Goal: Task Accomplishment & Management: Use online tool/utility

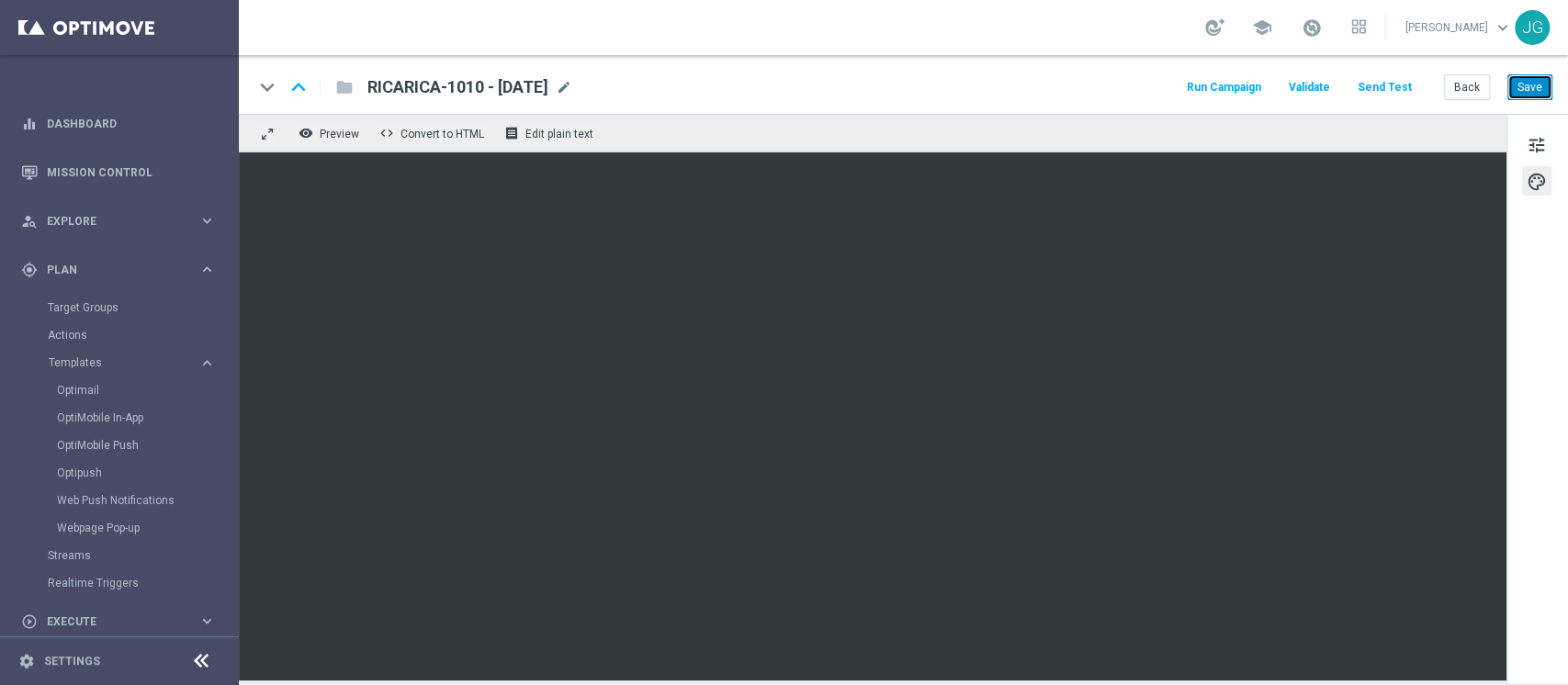
click at [1518, 87] on button "Save" at bounding box center [1530, 87] width 45 height 26
click at [1541, 75] on button "Save" at bounding box center [1530, 87] width 45 height 26
click at [1539, 88] on button "Save" at bounding box center [1530, 87] width 45 height 26
click at [1542, 149] on span "tune" at bounding box center [1536, 144] width 20 height 24
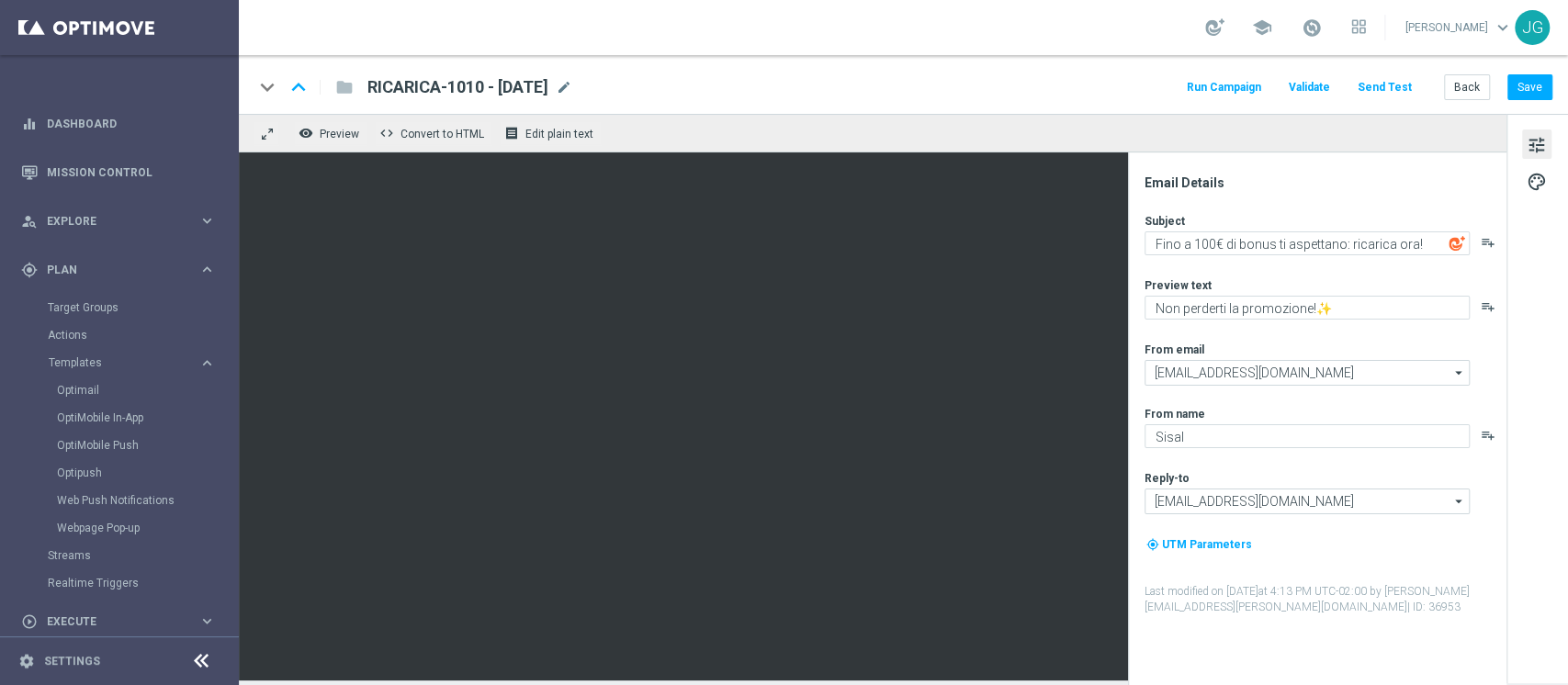
click at [1135, 566] on div "Email Details Subject Fino a 100€ di bonus ti aspettano: ricarica ora! playlist…" at bounding box center [1317, 418] width 378 height 533
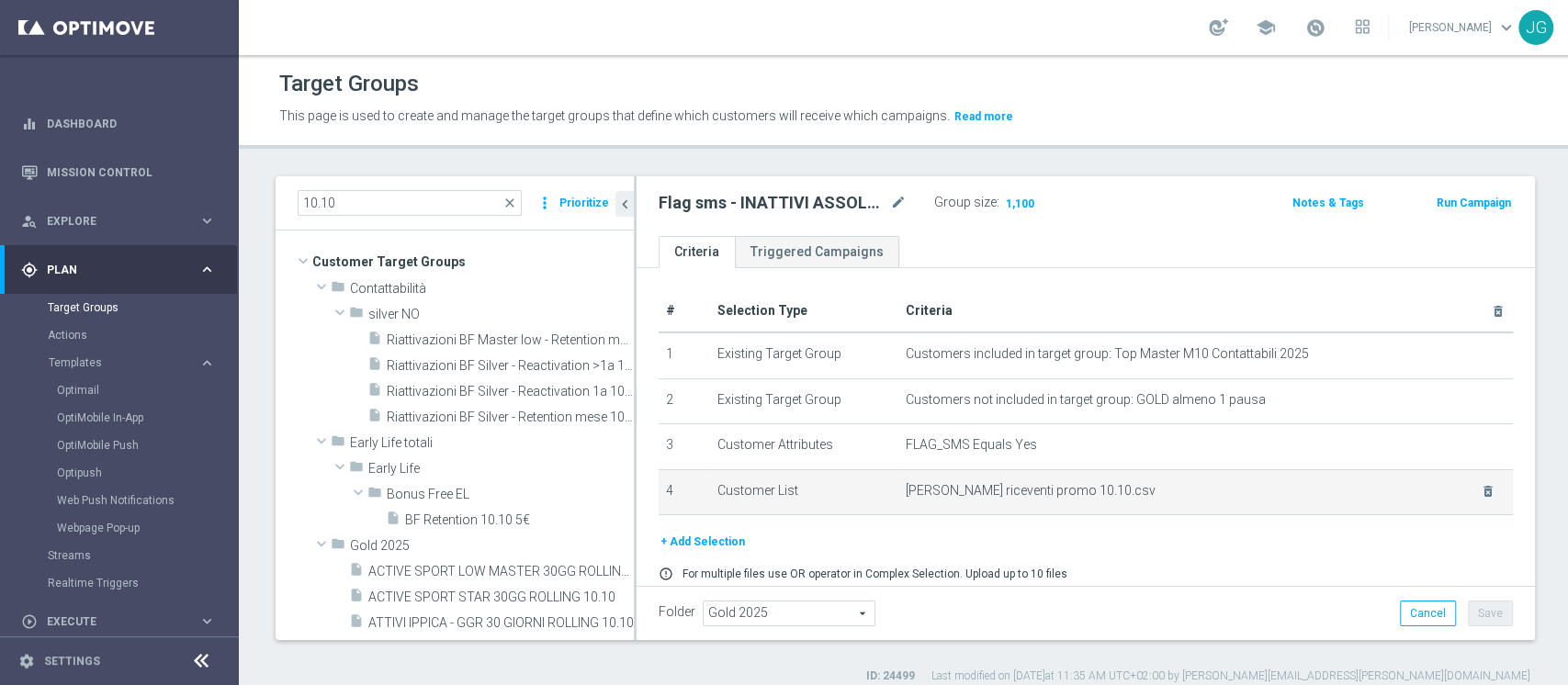
scroll to position [64, 0]
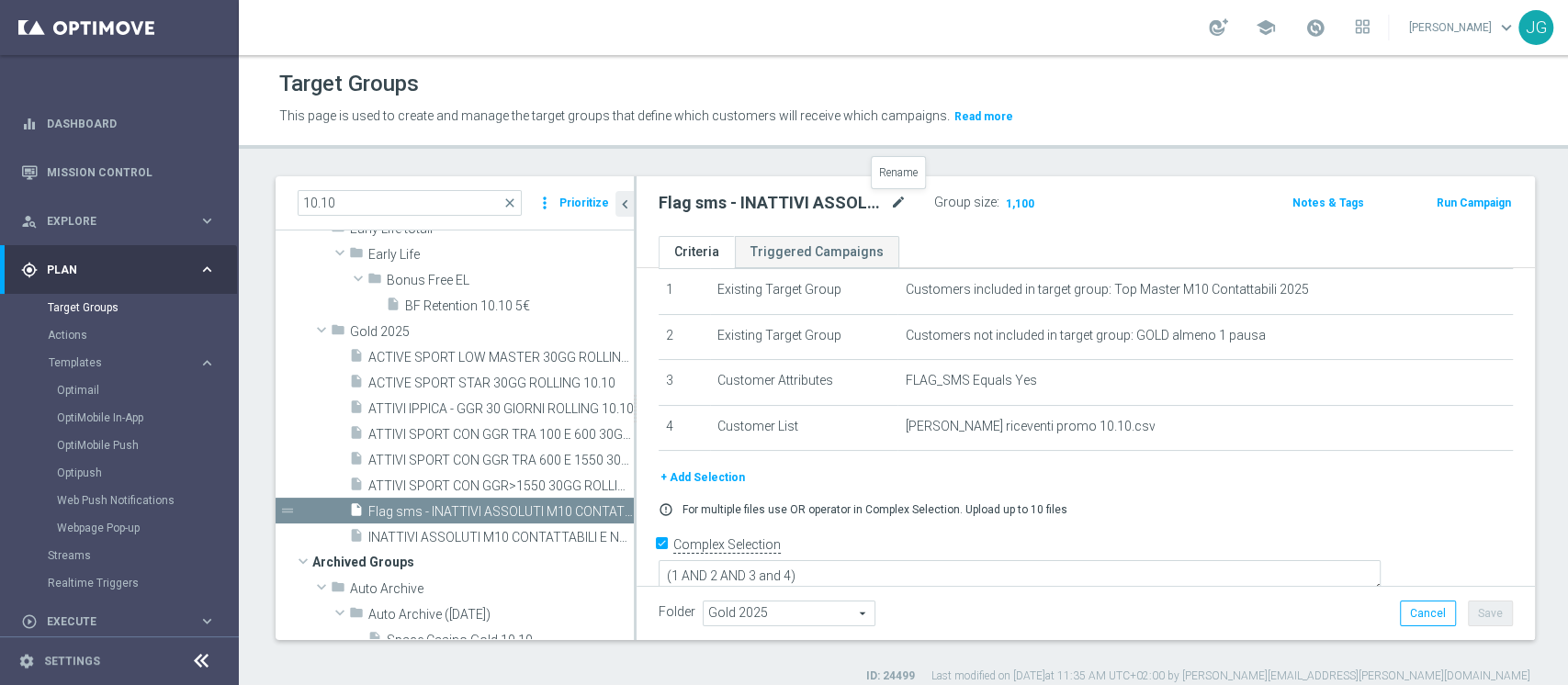
click at [898, 203] on icon "mode_edit" at bounding box center [898, 203] width 16 height 22
click at [67, 616] on span "Execute" at bounding box center [123, 622] width 151 height 11
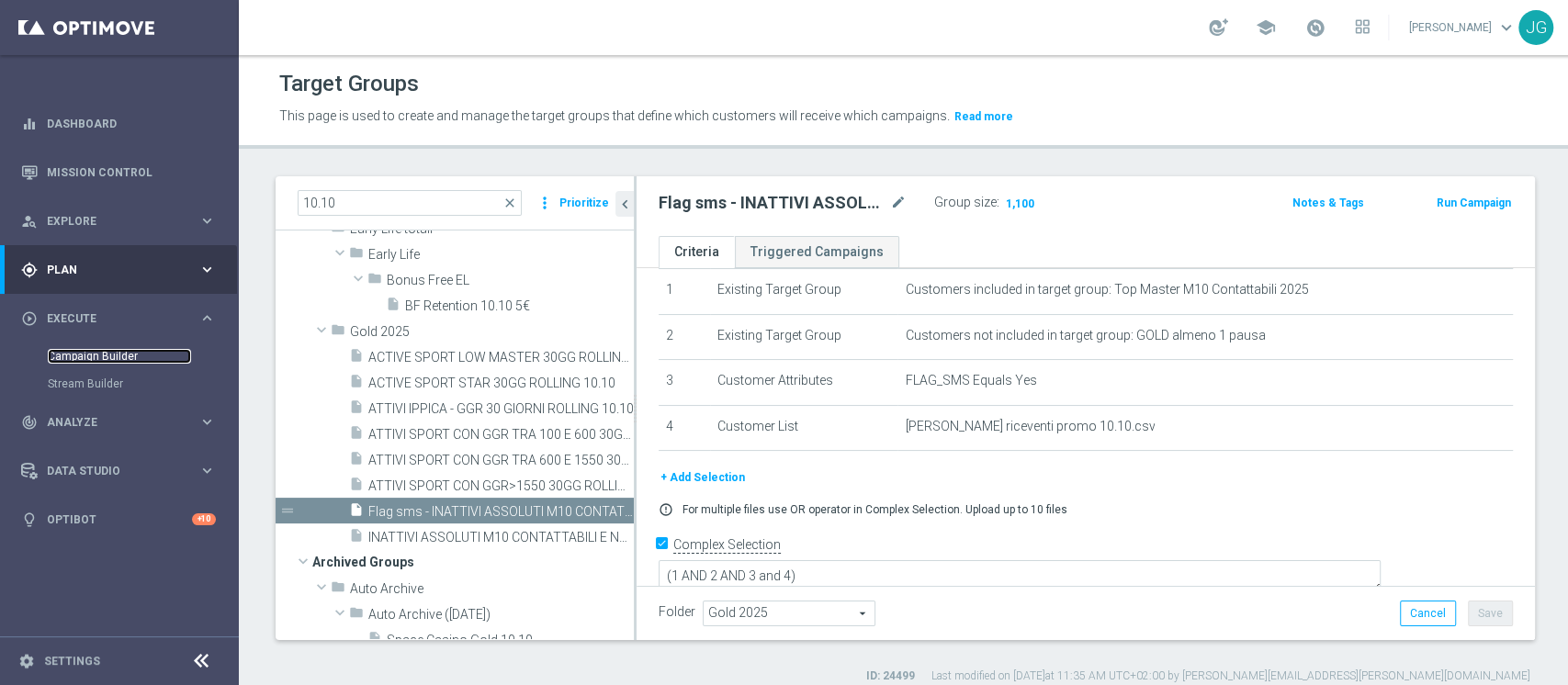
click at [119, 363] on link "Campaign Builder" at bounding box center [120, 356] width 144 height 14
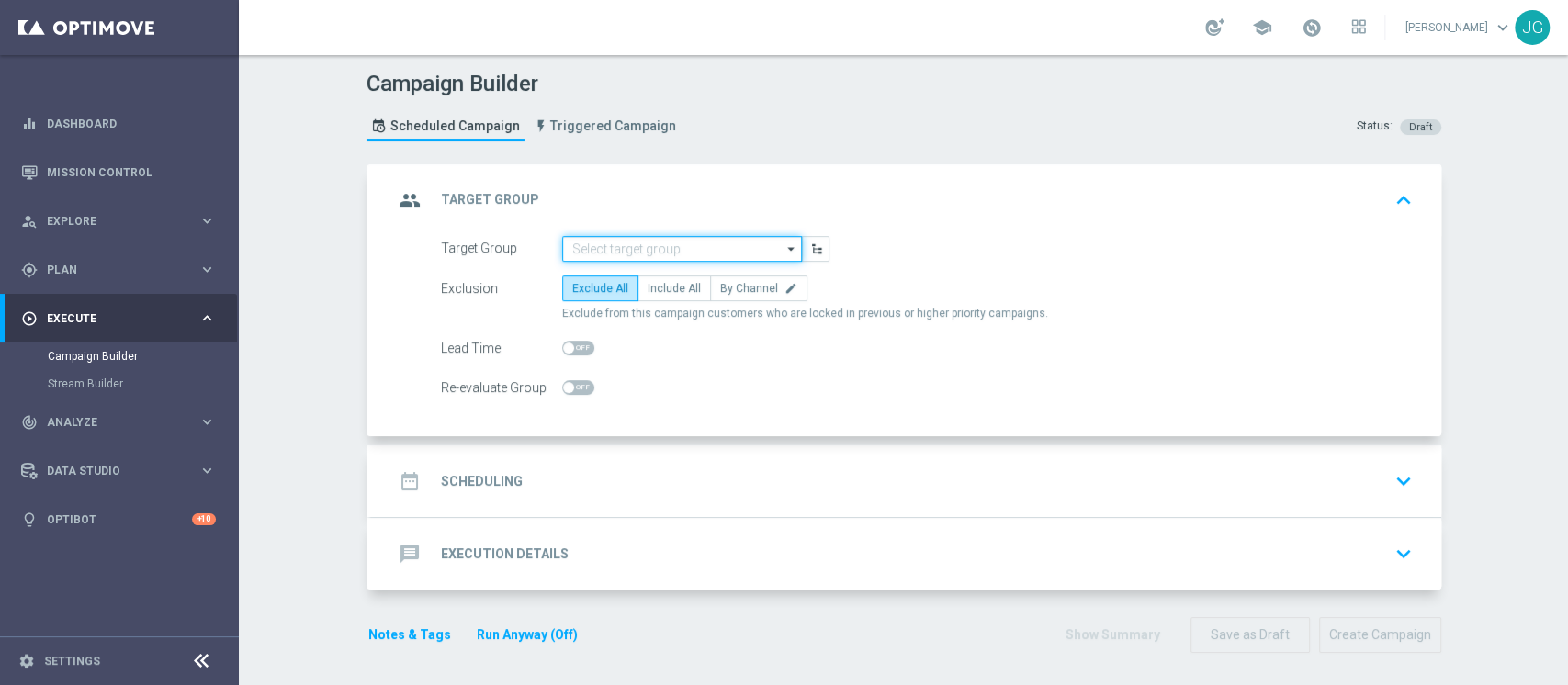
click at [630, 240] on input at bounding box center [682, 249] width 239 height 26
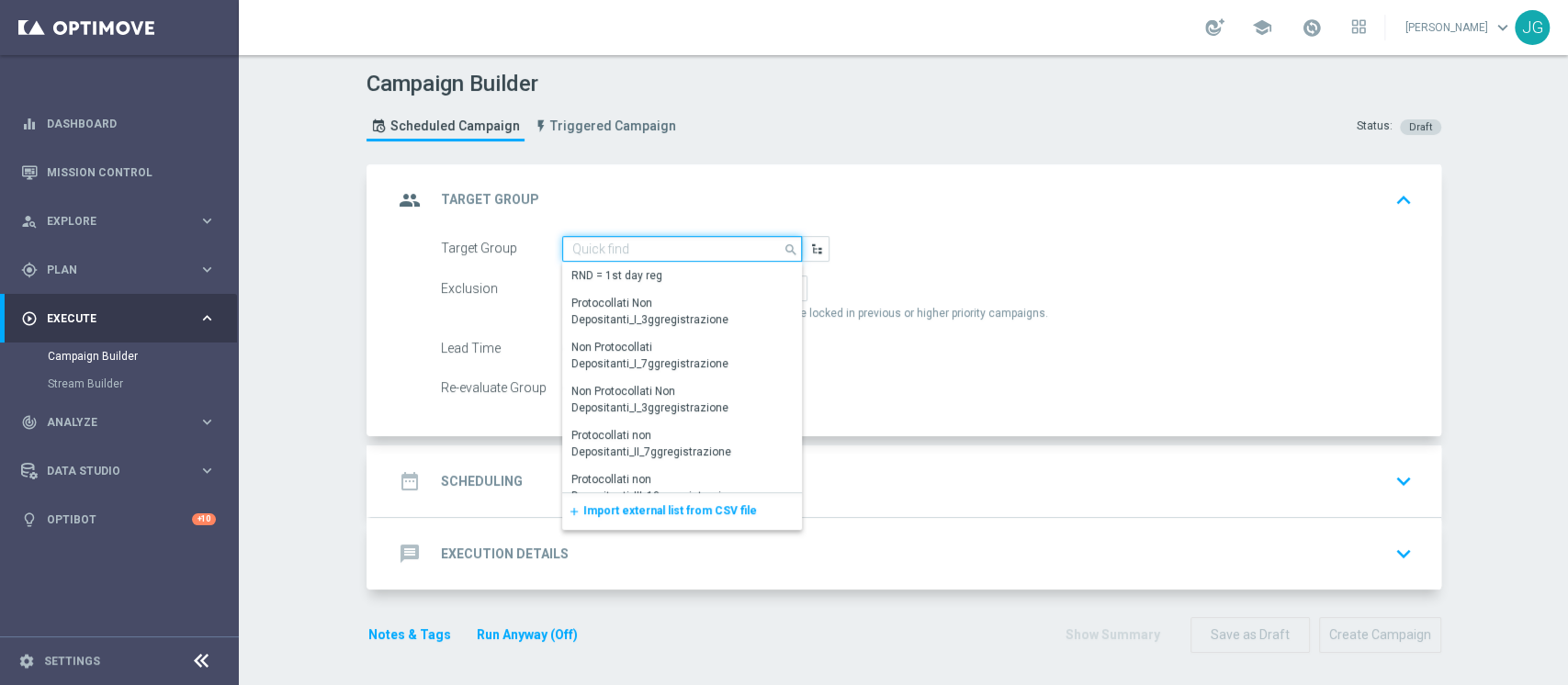
paste input "Flag sms - INATTIVI ASSOLUTI M10 CONTATTABILI 10.10"
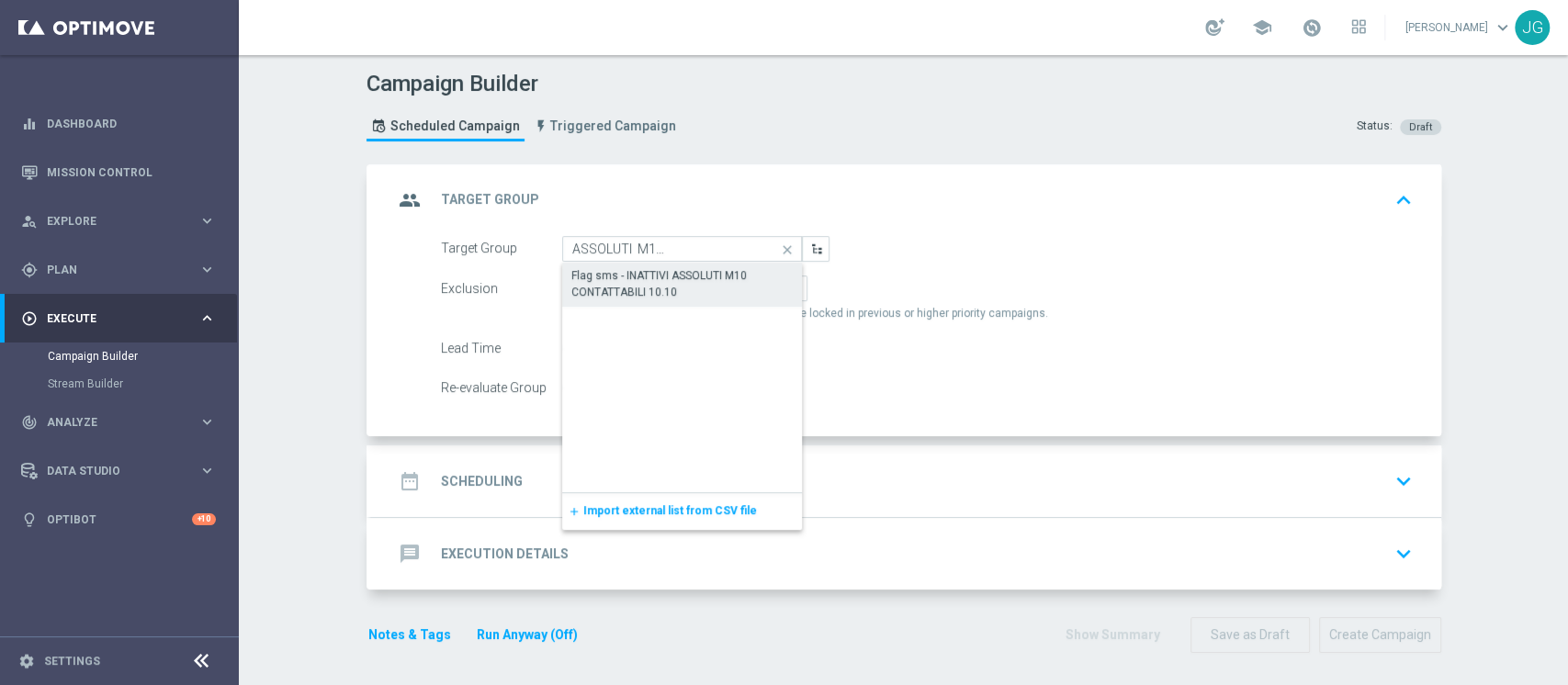
click at [646, 282] on div "Flag sms - INATTIVI ASSOLUTI M10 CONTATTABILI 10.10" at bounding box center [683, 283] width 222 height 33
type input "Flag sms - INATTIVI ASSOLUTI M10 CONTATTABILI 10.10"
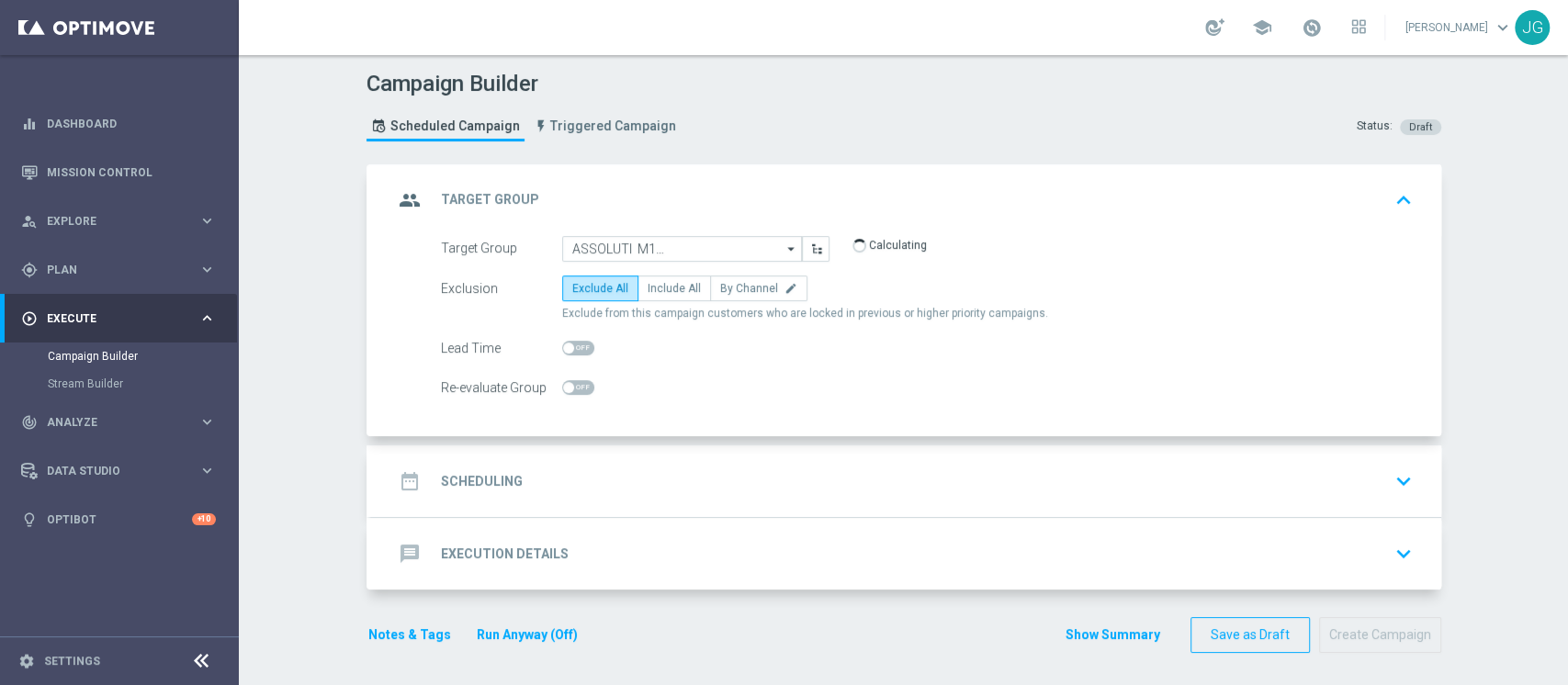
scroll to position [0, 0]
checkbox input "true"
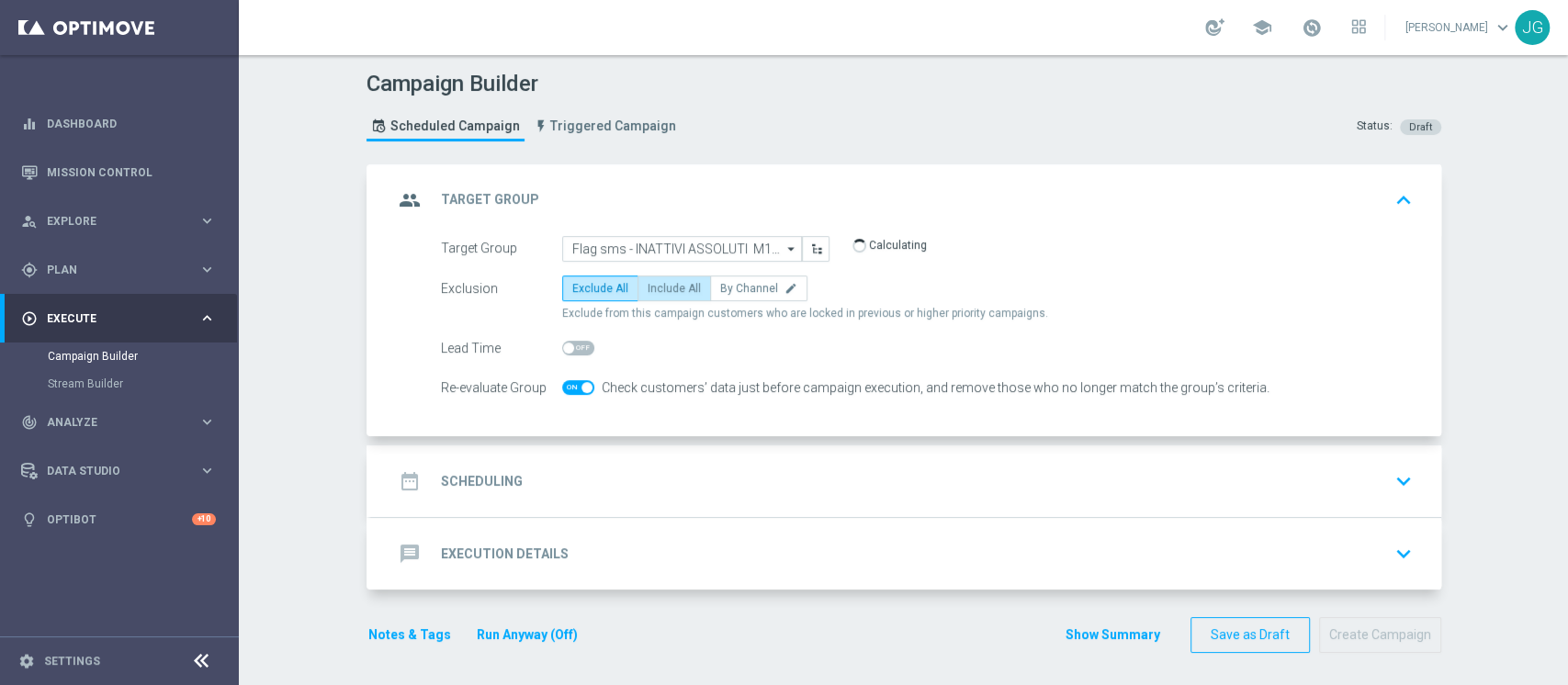
click at [670, 296] on label "Include All" at bounding box center [674, 288] width 74 height 26
click at [660, 296] on input "Include All" at bounding box center [654, 291] width 11 height 11
radio input "true"
click at [724, 500] on div "date_range Scheduling keyboard_arrow_down" at bounding box center [907, 480] width 1070 height 72
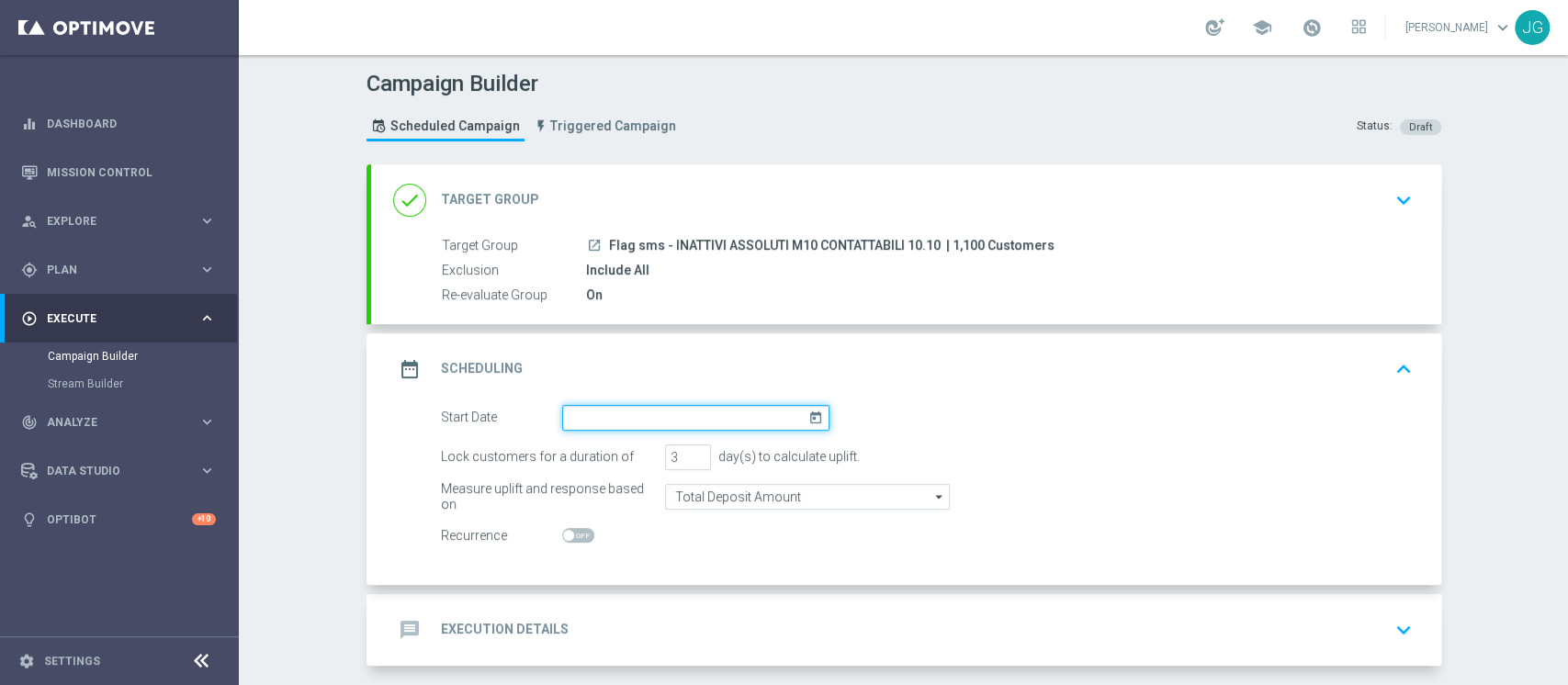
click at [668, 407] on input at bounding box center [695, 417] width 267 height 26
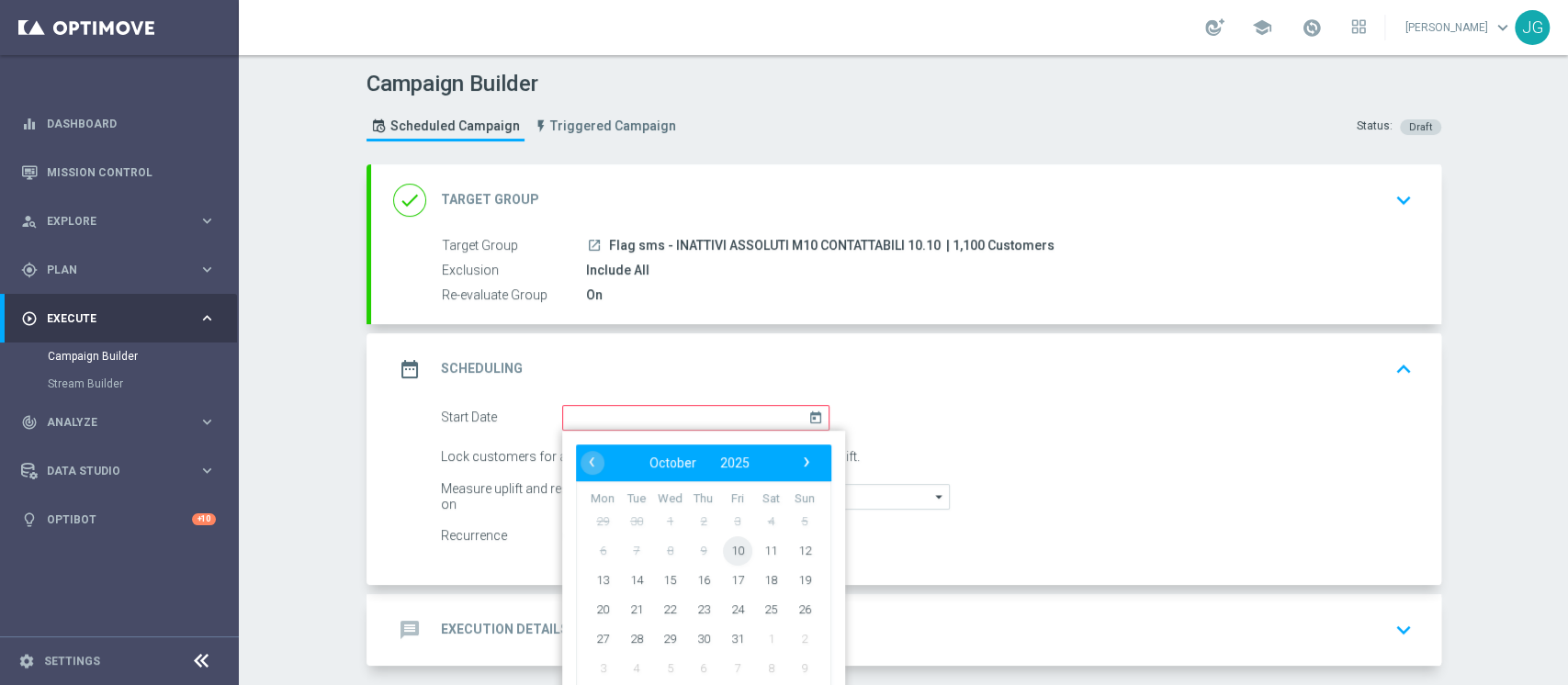
click at [736, 547] on span "10" at bounding box center [736, 550] width 30 height 30
type input "[DATE]"
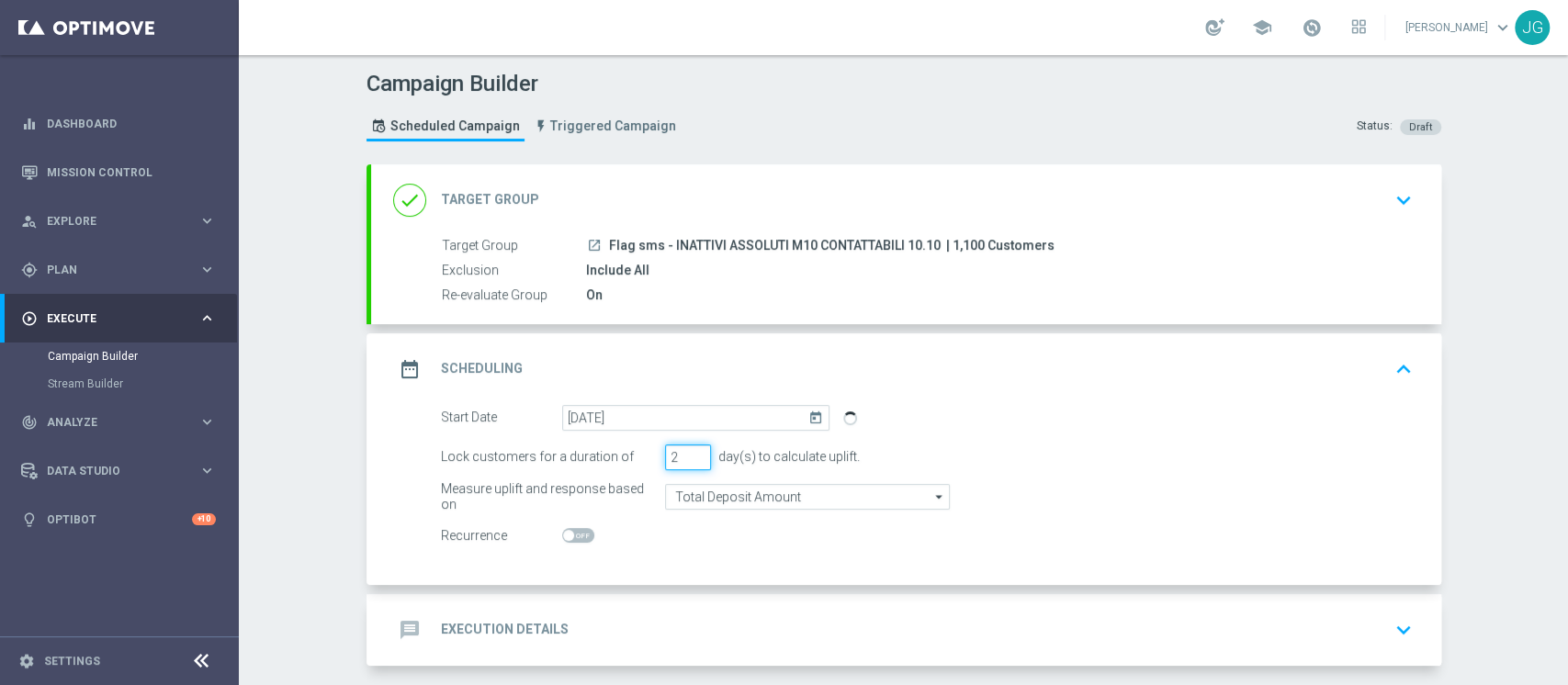
click at [684, 460] on input "2" at bounding box center [688, 457] width 46 height 26
type input "1"
click at [684, 460] on input "1" at bounding box center [688, 457] width 46 height 26
click at [668, 617] on div "message Execution Details keyboard_arrow_down" at bounding box center [907, 630] width 1026 height 34
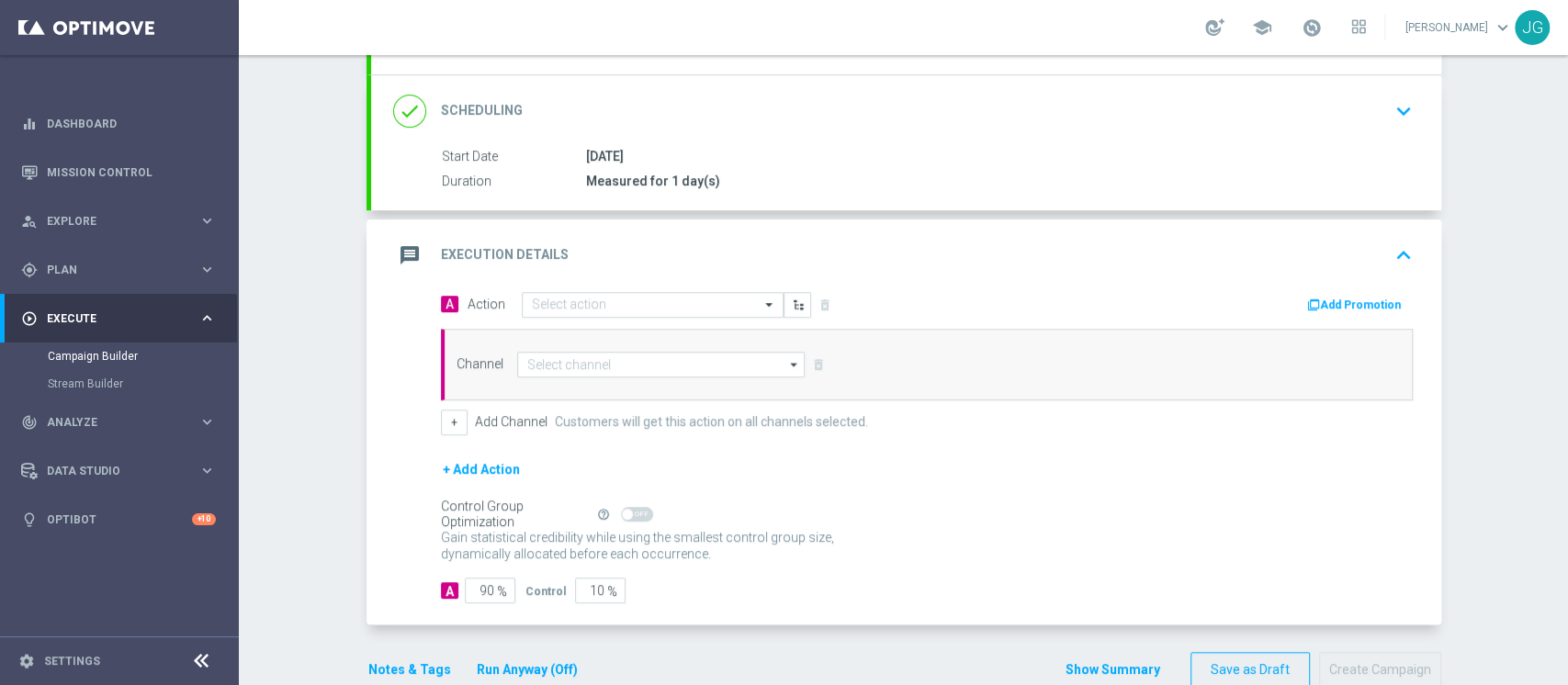
scroll to position [286, 0]
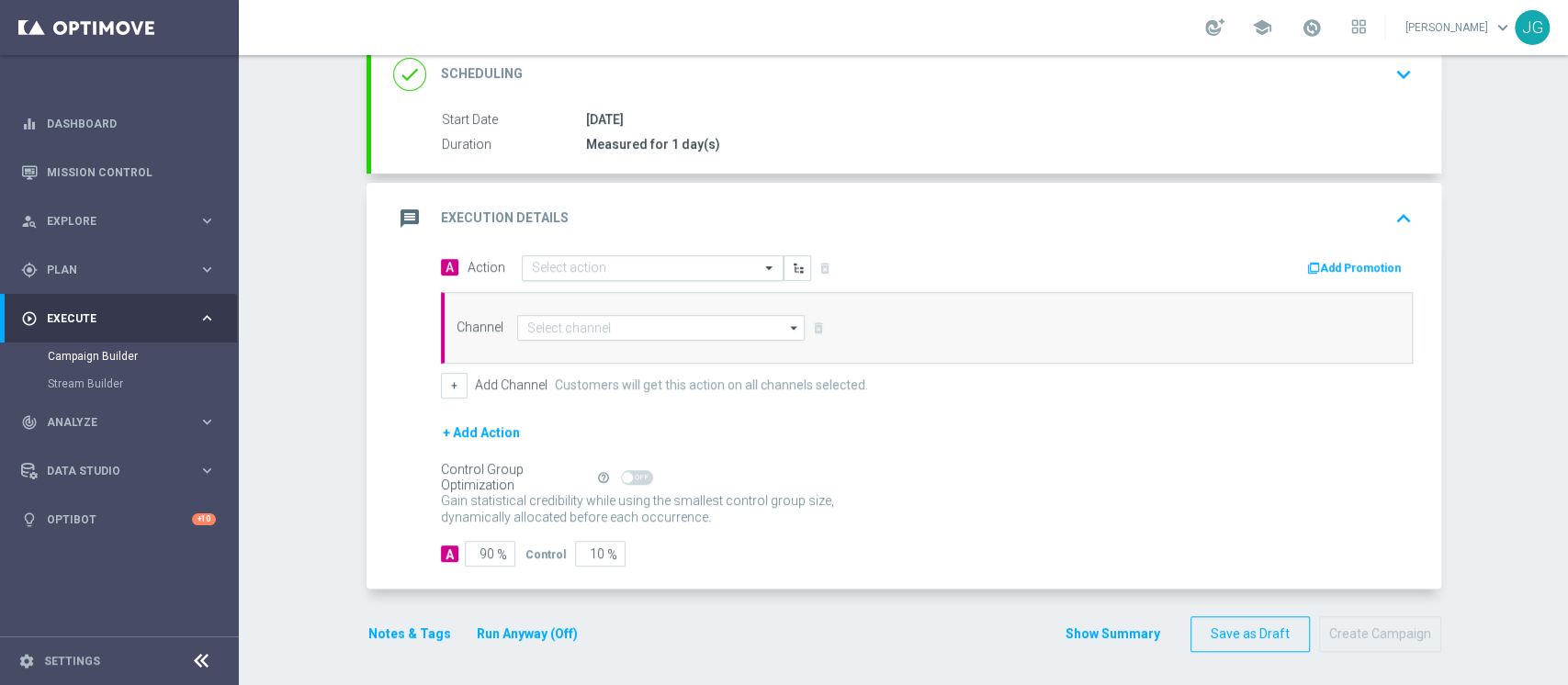
click at [626, 266] on input "text" at bounding box center [635, 269] width 205 height 15
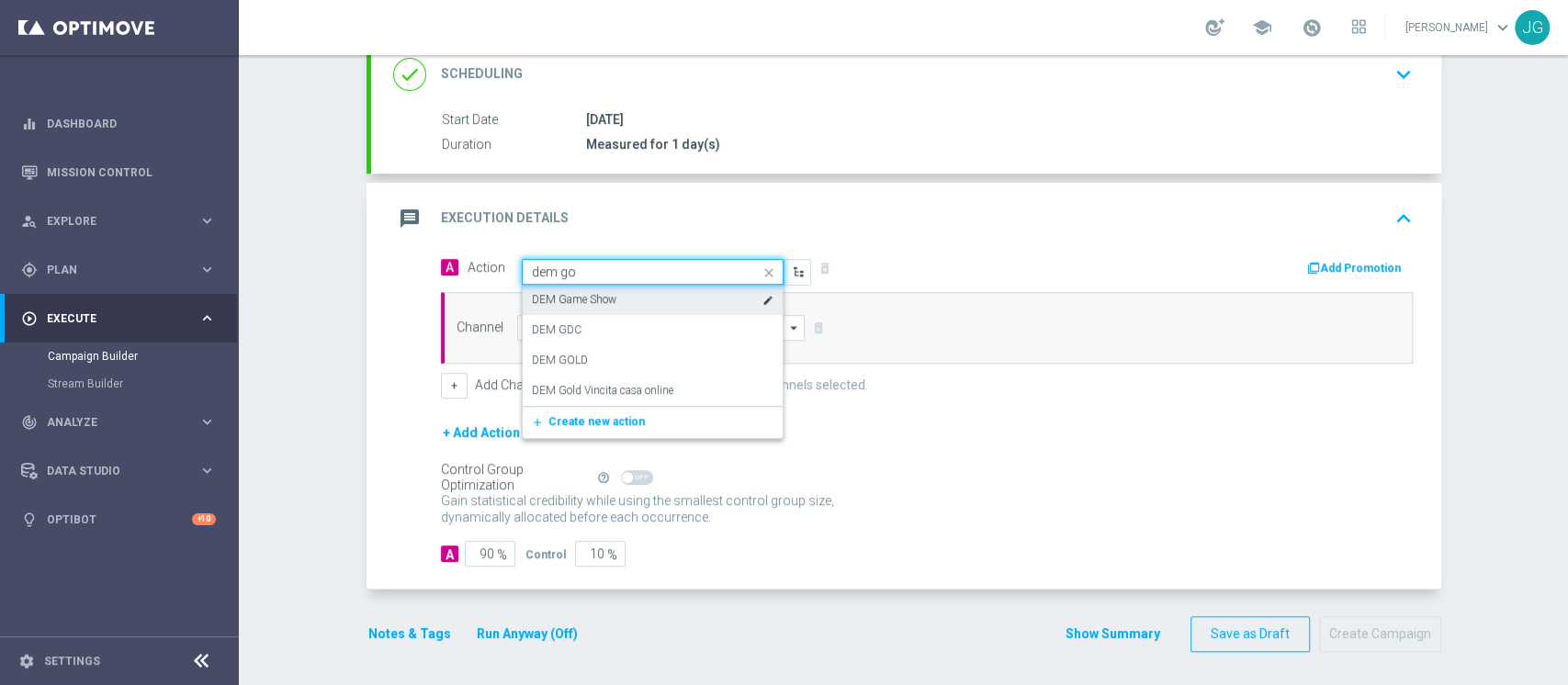
type input "dem gol"
click at [594, 294] on div "DEM GOLD edit" at bounding box center [653, 300] width 241 height 31
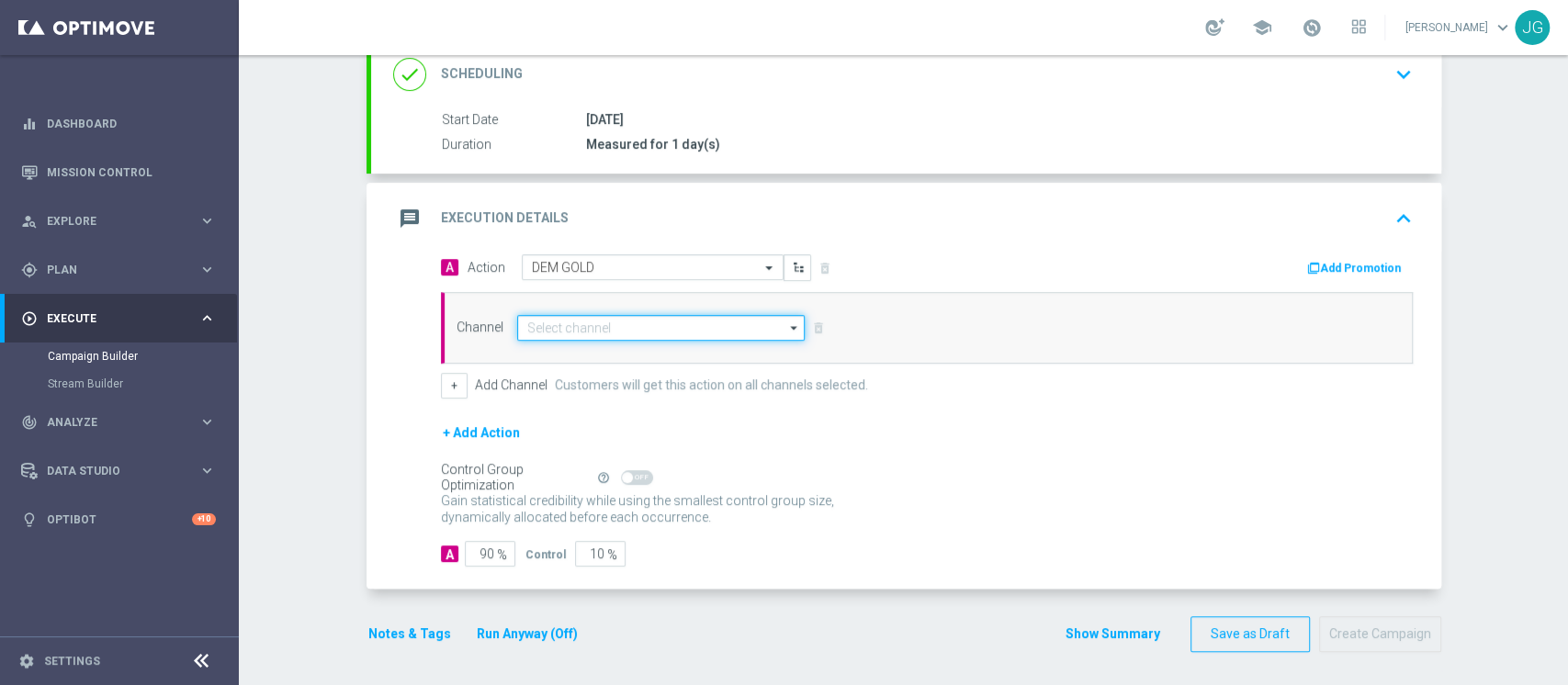
click at [639, 329] on input at bounding box center [661, 327] width 288 height 26
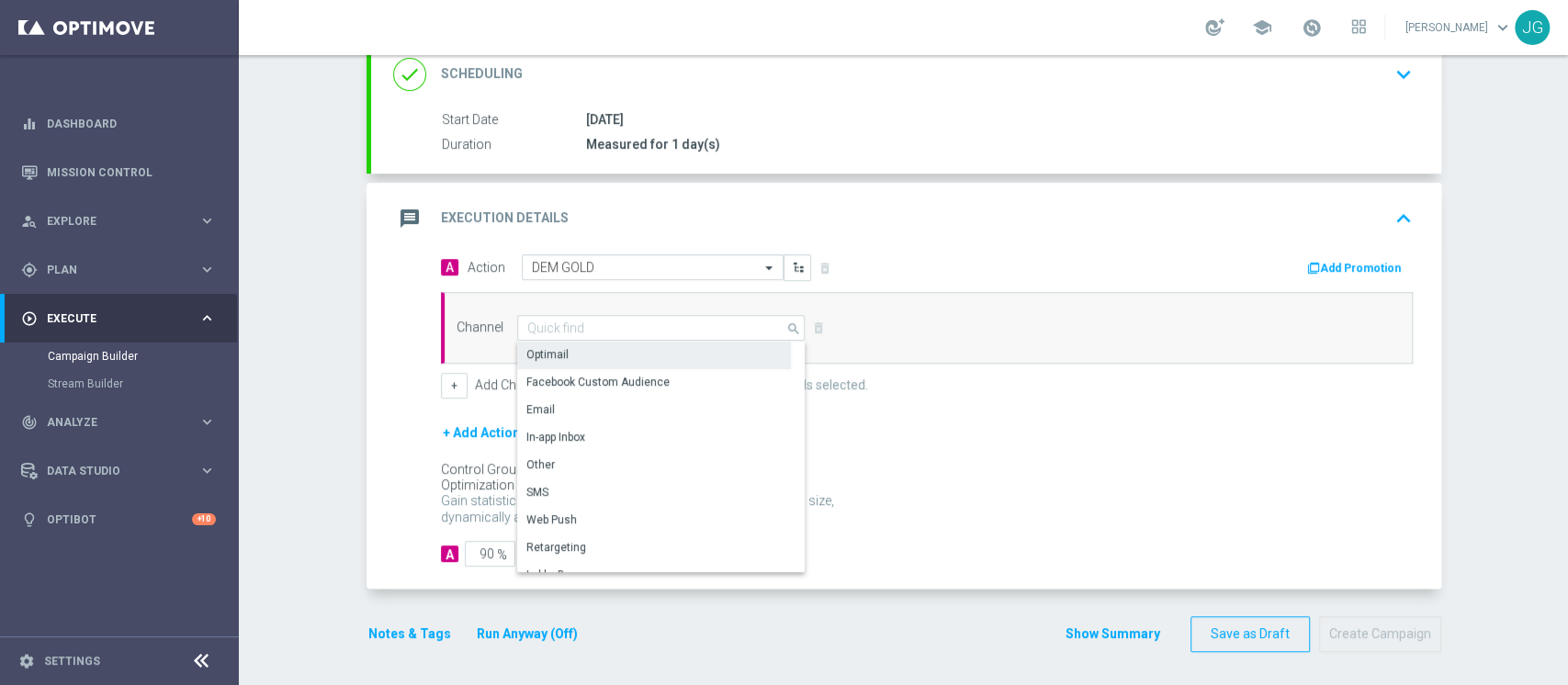
click at [601, 348] on div "Optimail" at bounding box center [654, 354] width 274 height 26
type input "Optimail"
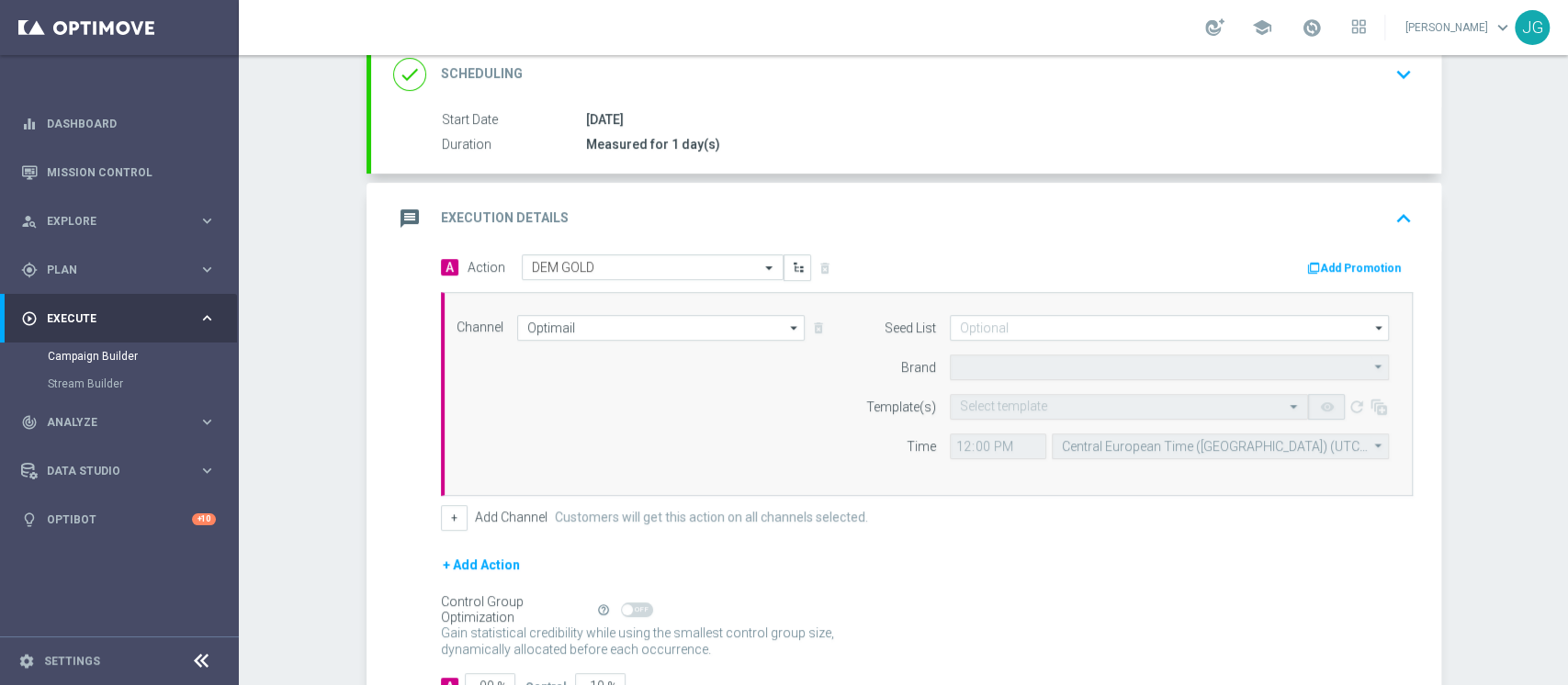
type input "Sisal Marketing"
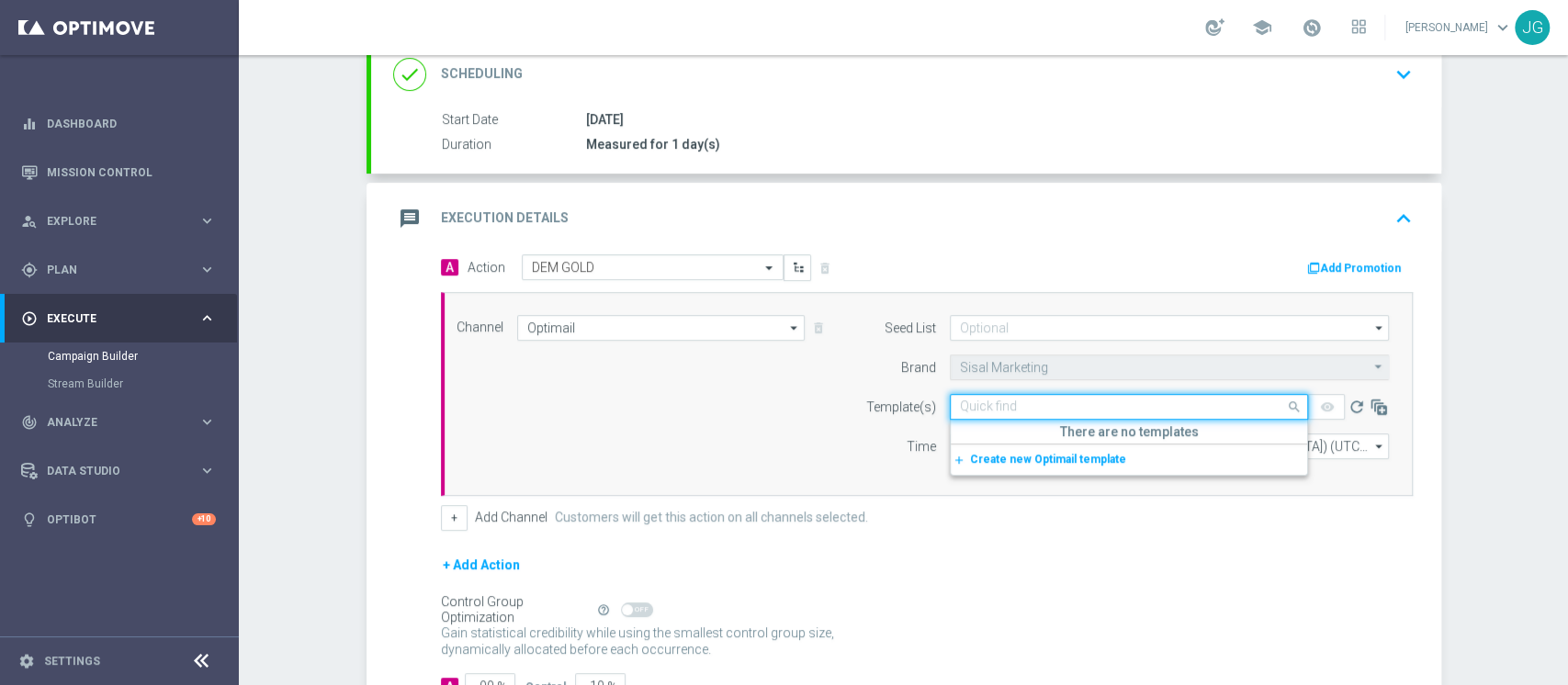
click at [1016, 410] on input "text" at bounding box center [1110, 407] width 302 height 15
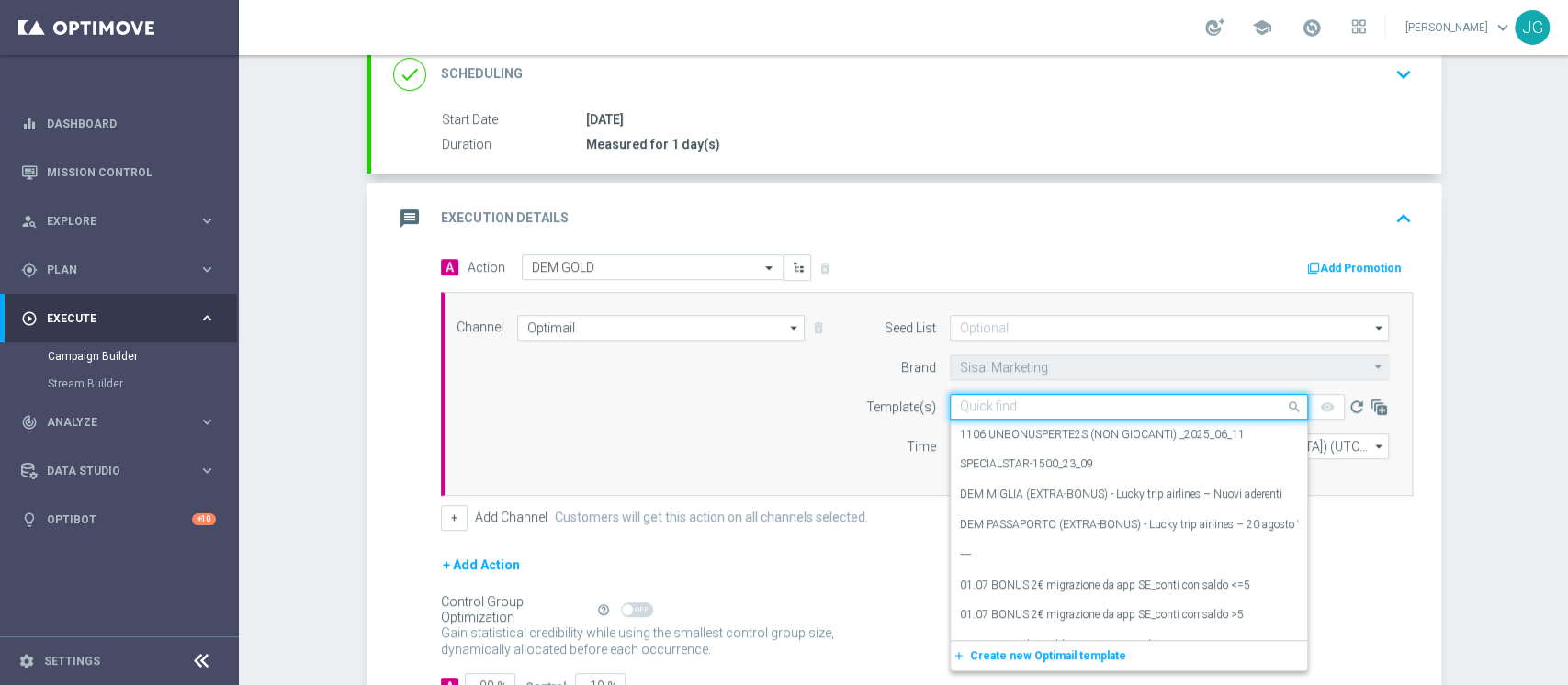
paste input "RICARICA-1010 - [DATE]"
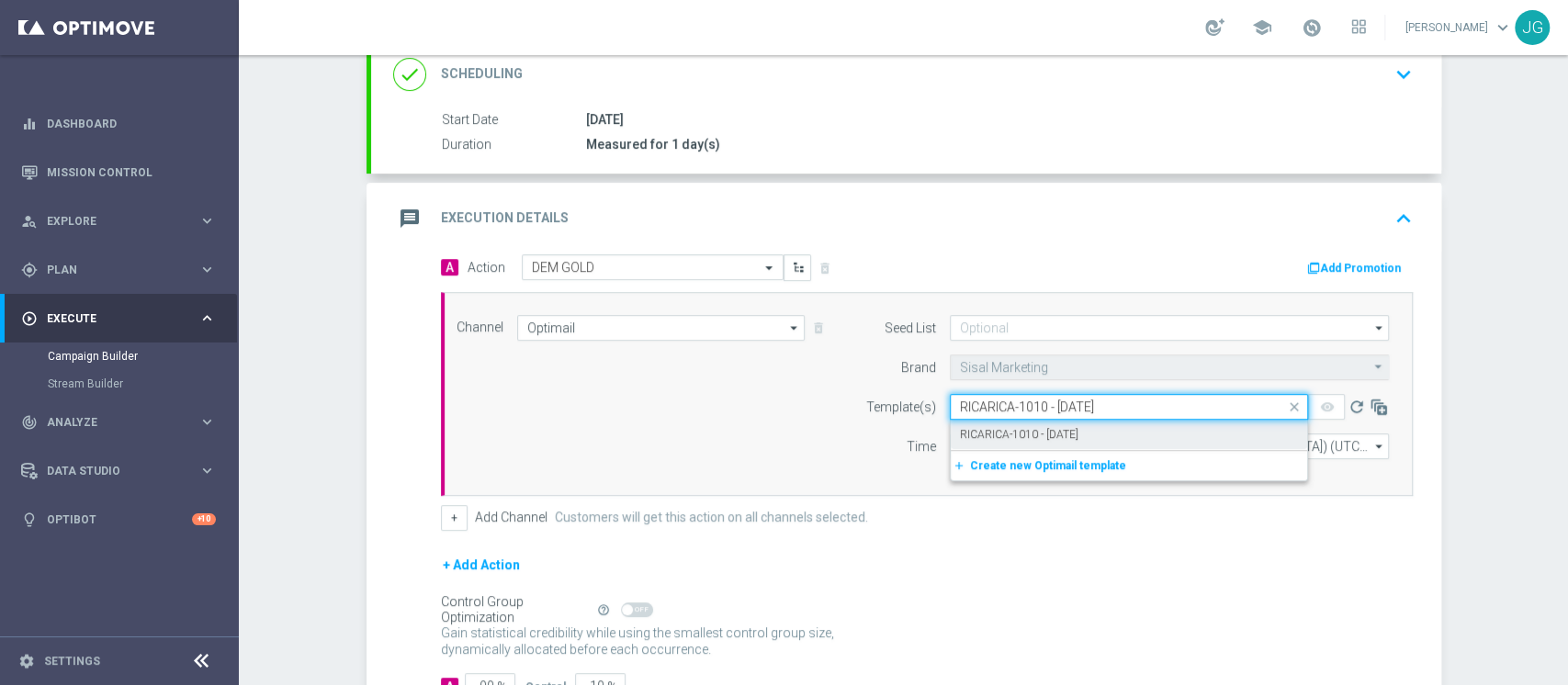
click at [1043, 430] on label "RICARICA-1010 - [DATE]" at bounding box center [1019, 434] width 119 height 15
type input "RICARICA-1010 - [DATE]"
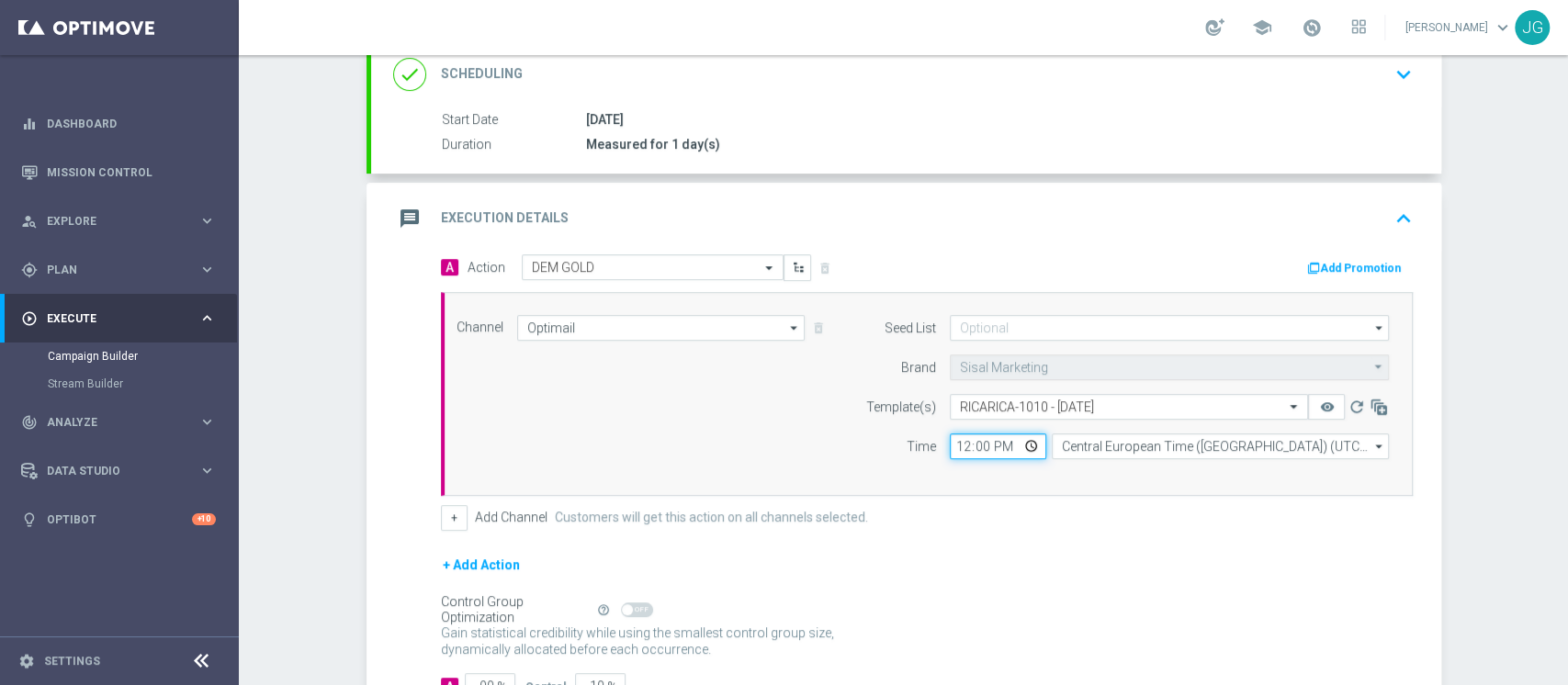
click at [1017, 445] on input "12:00" at bounding box center [997, 446] width 97 height 26
type input "18:00"
click at [1319, 404] on icon "remove_red_eye" at bounding box center [1326, 406] width 14 height 14
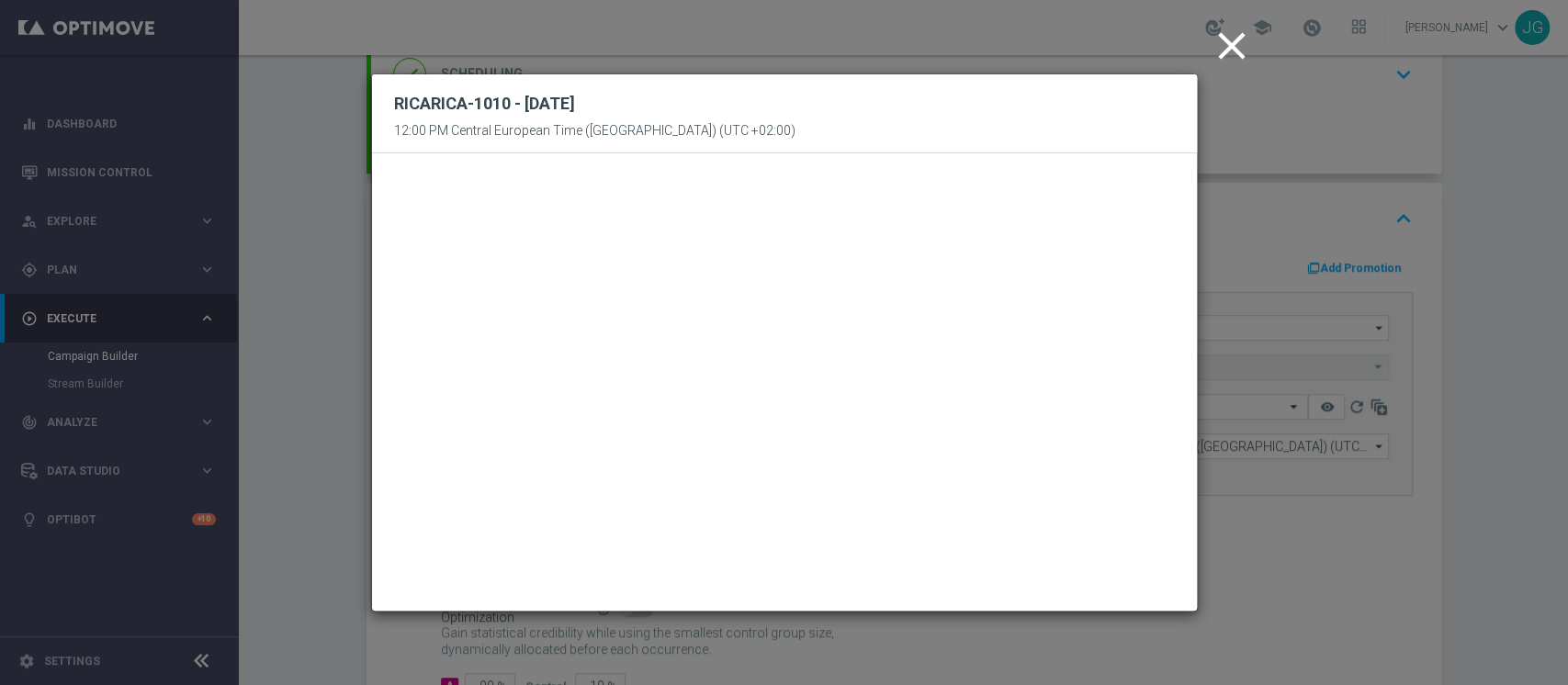
click at [1228, 45] on icon "close" at bounding box center [1232, 46] width 46 height 46
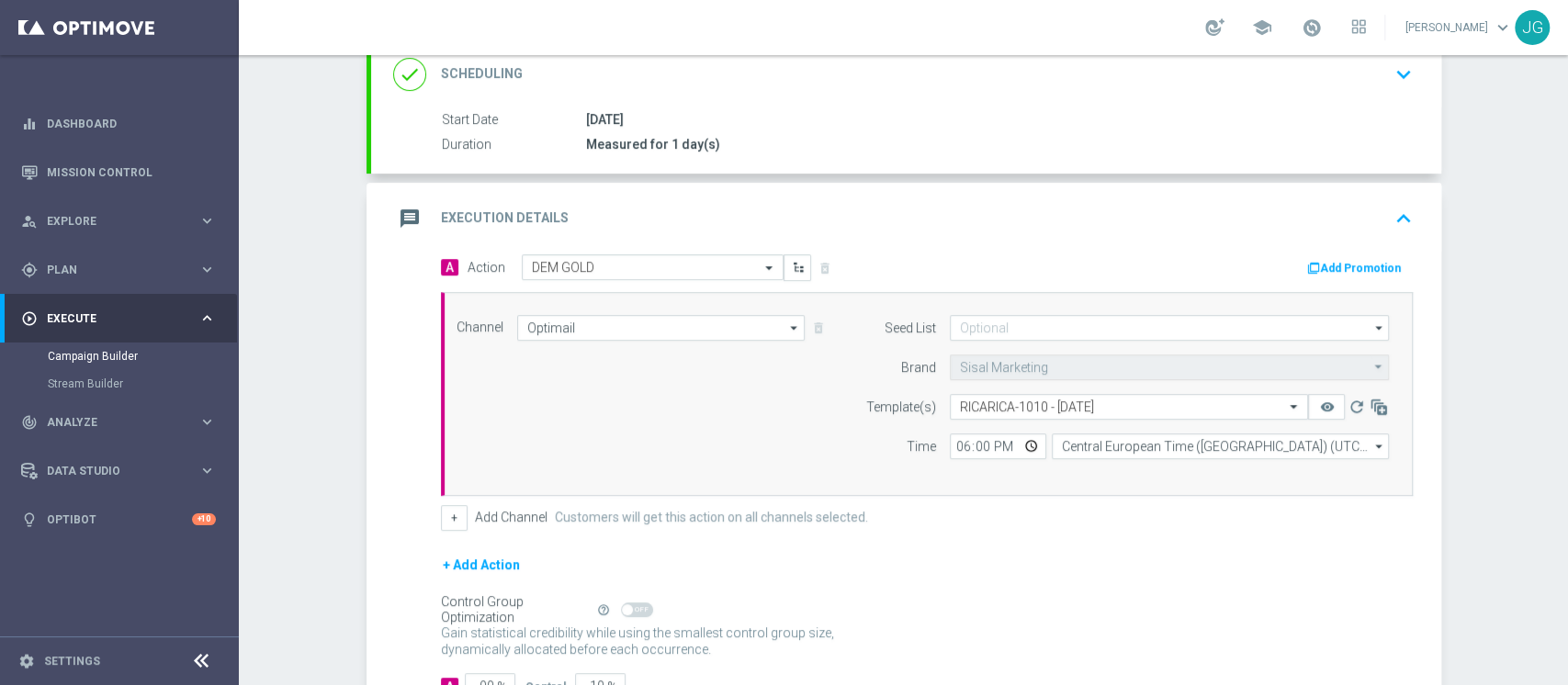
scroll to position [419, 0]
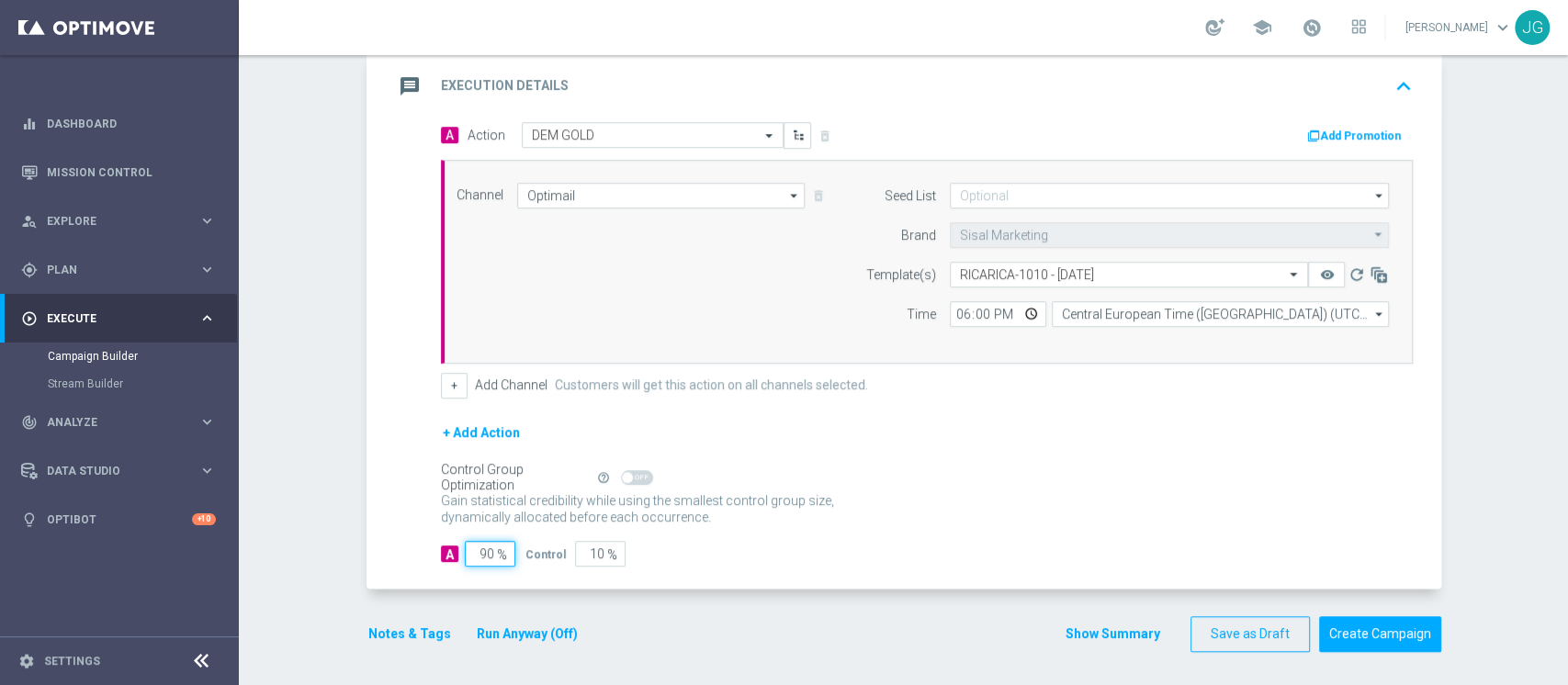
click at [476, 551] on input "90" at bounding box center [490, 553] width 51 height 26
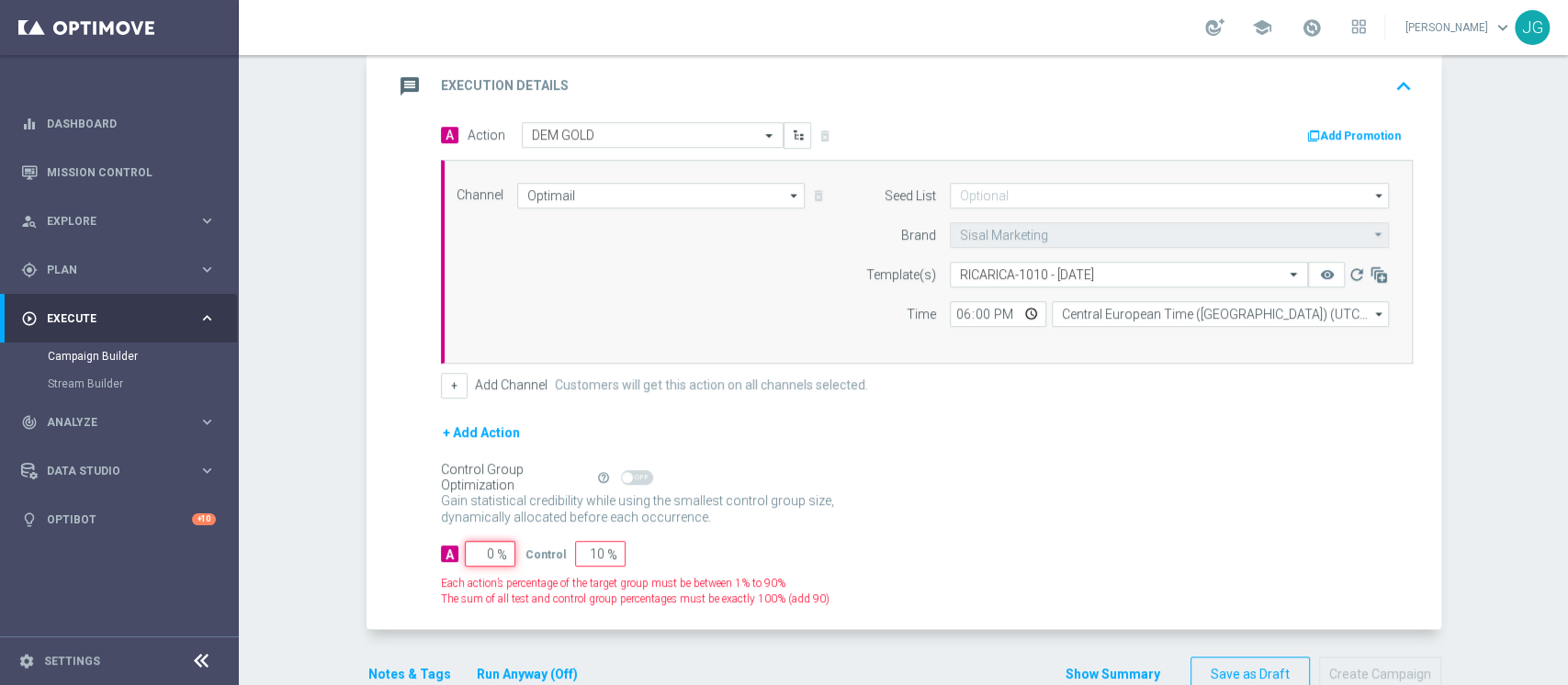
type input "10"
type input "90"
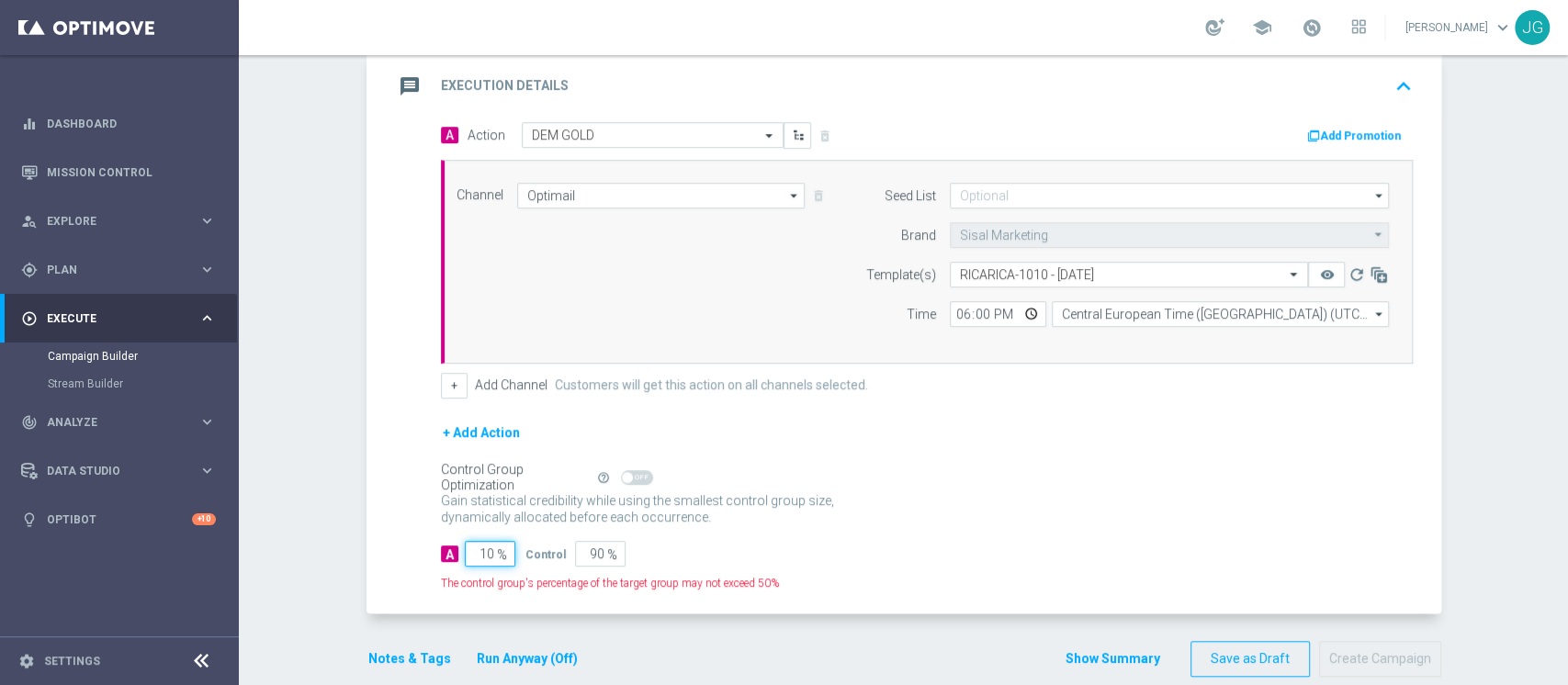
type input "100"
type input "0"
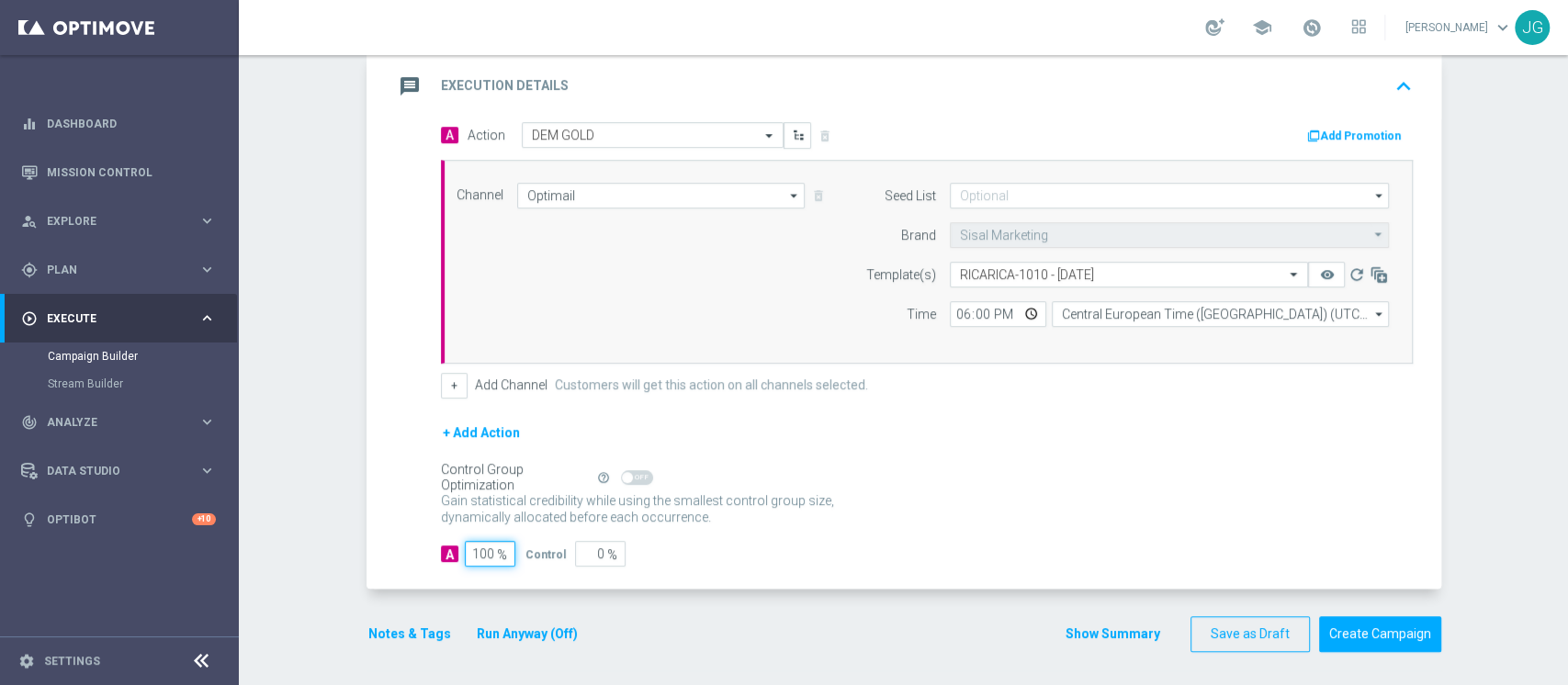
type input "100"
click at [1010, 97] on div "message Execution Details keyboard_arrow_up" at bounding box center [907, 86] width 1026 height 34
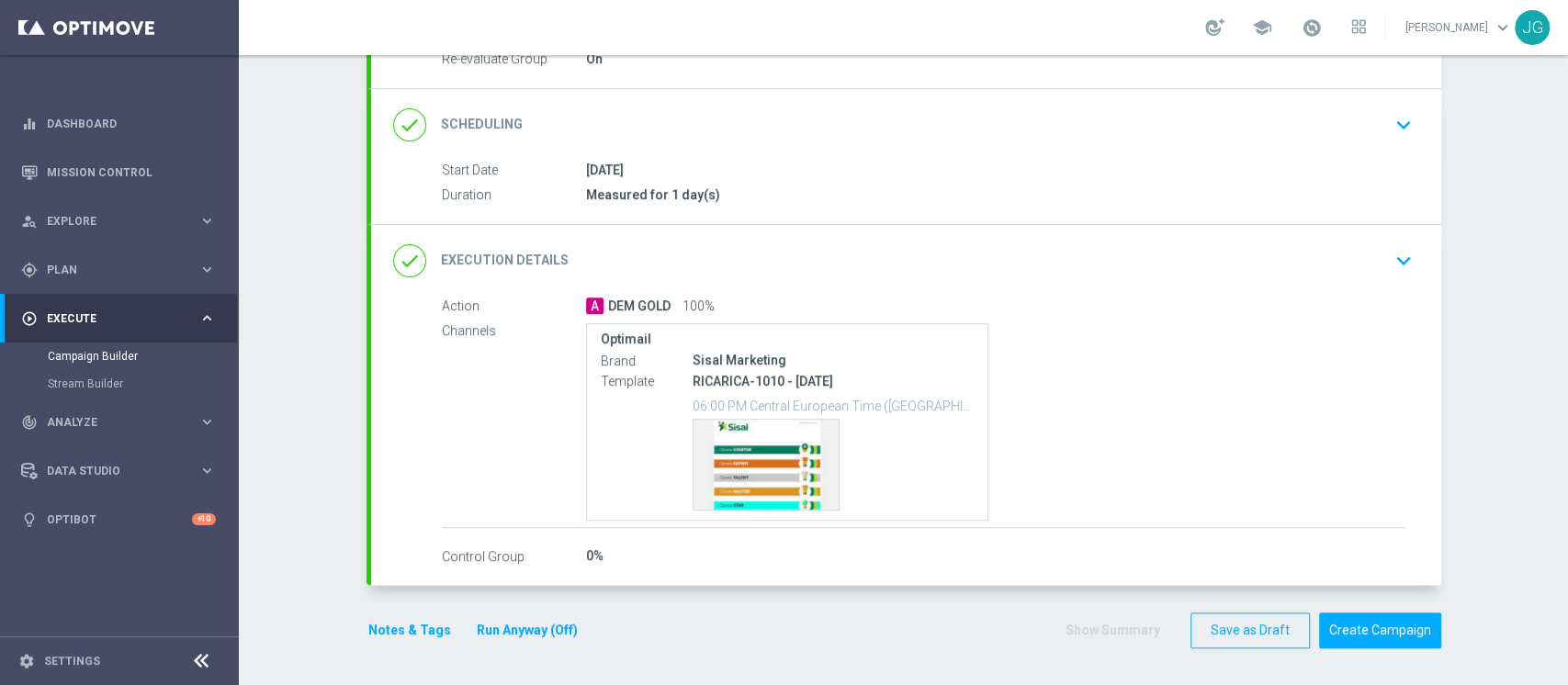
scroll to position [234, 0]
click at [383, 637] on button "Notes & Tags" at bounding box center [410, 632] width 86 height 23
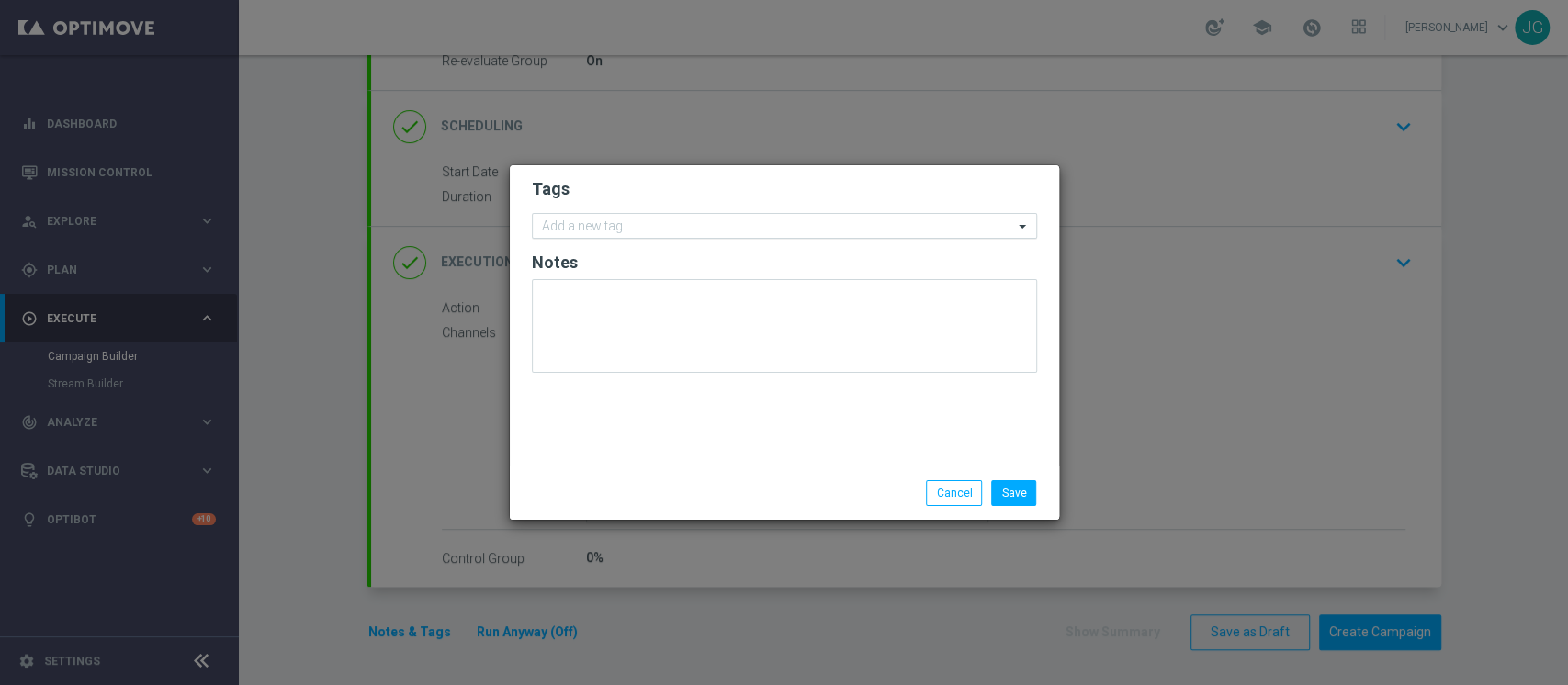
click at [682, 213] on div "Add a new tag" at bounding box center [785, 226] width 505 height 26
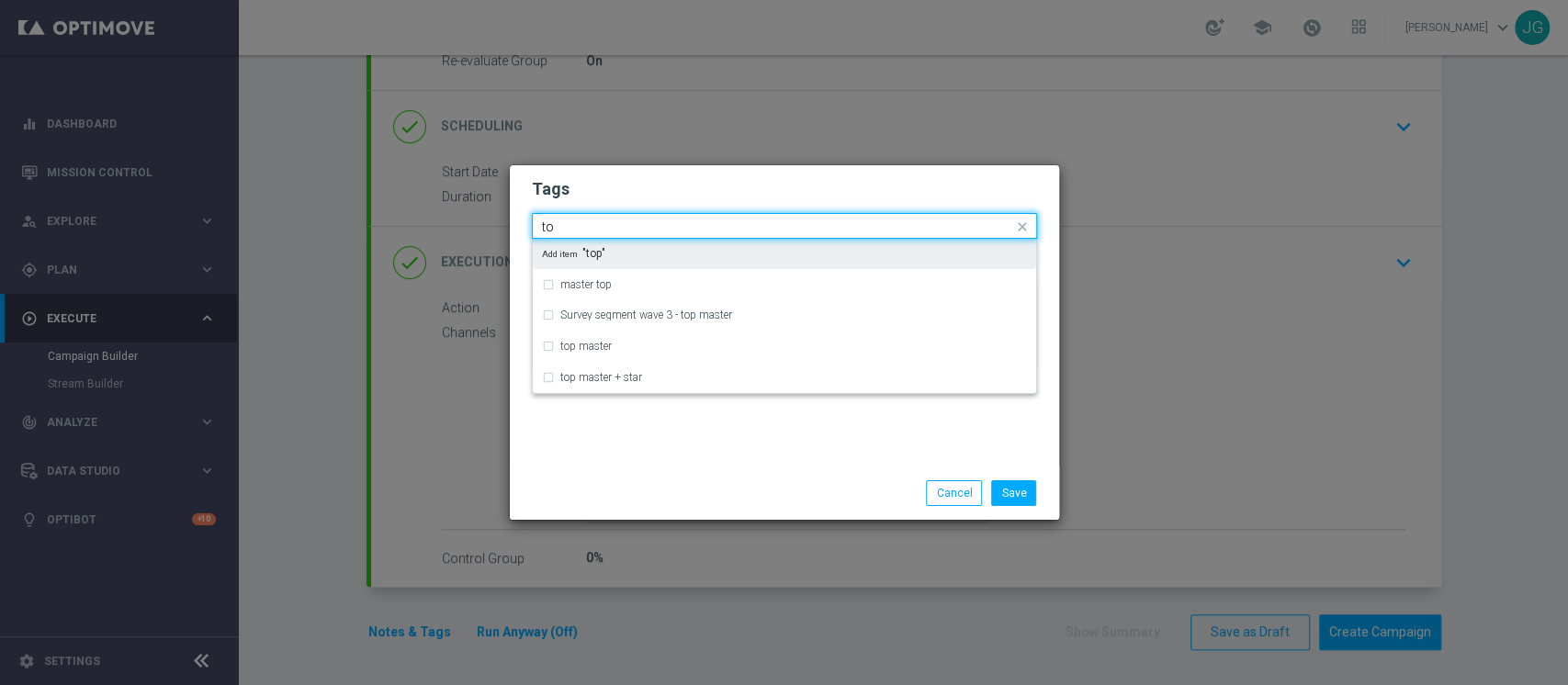
type input "top"
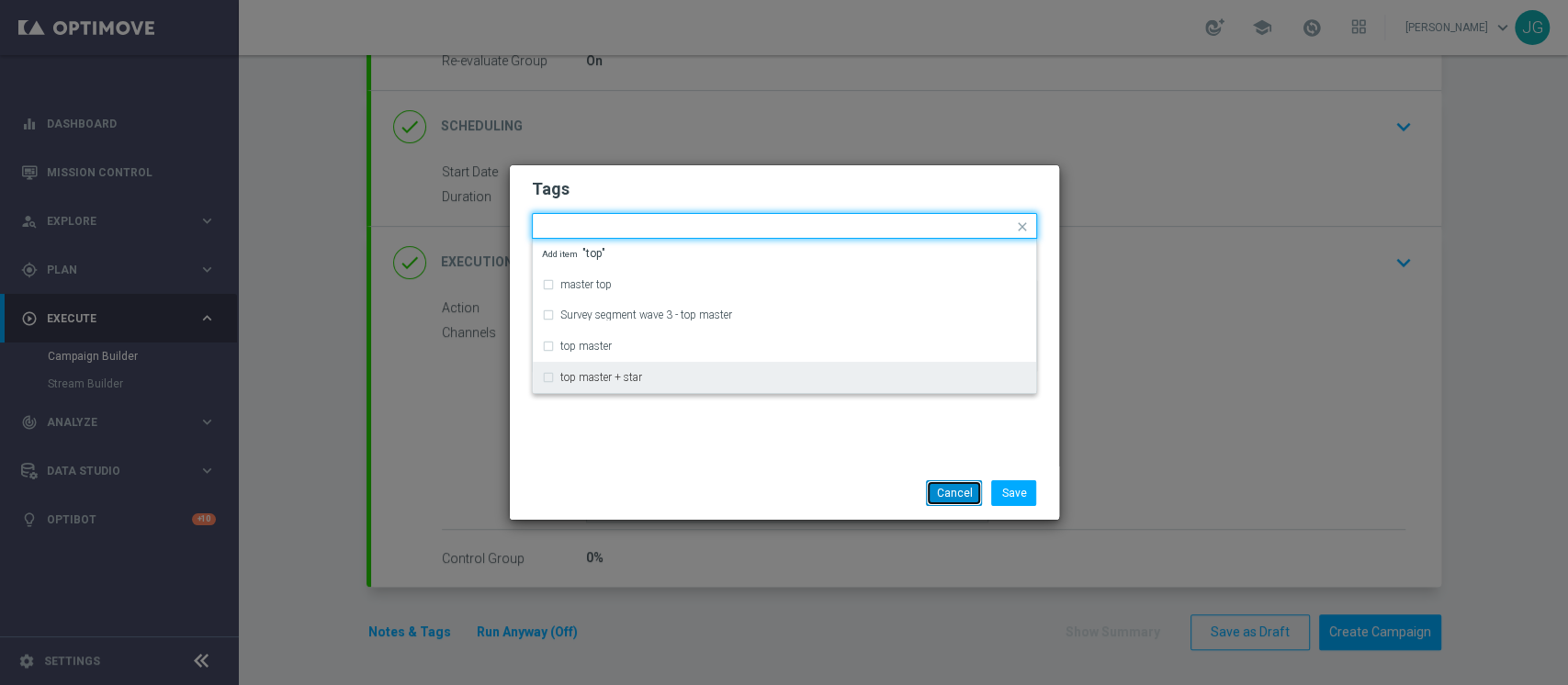
click at [955, 493] on button "Cancel" at bounding box center [953, 493] width 56 height 26
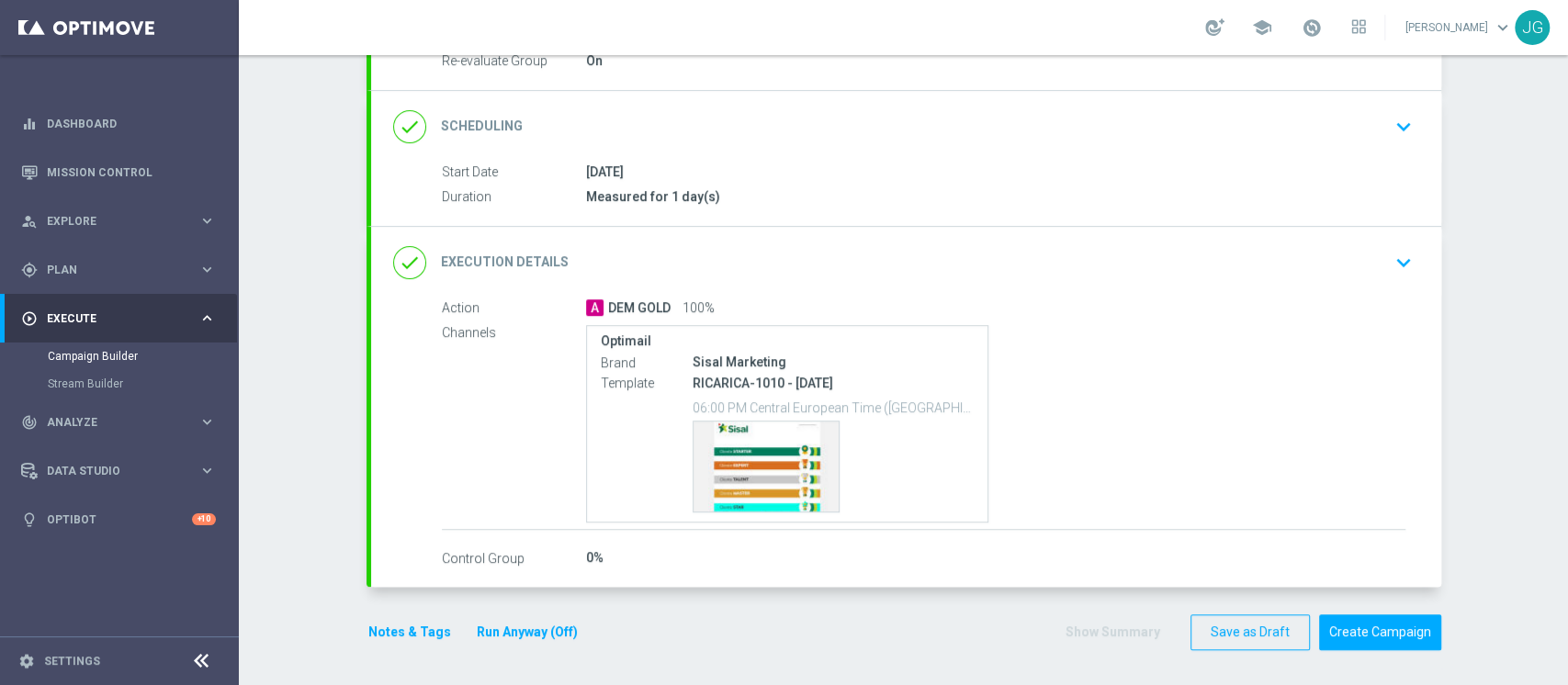
click at [538, 631] on button "Run Anyway (Off)" at bounding box center [526, 632] width 104 height 23
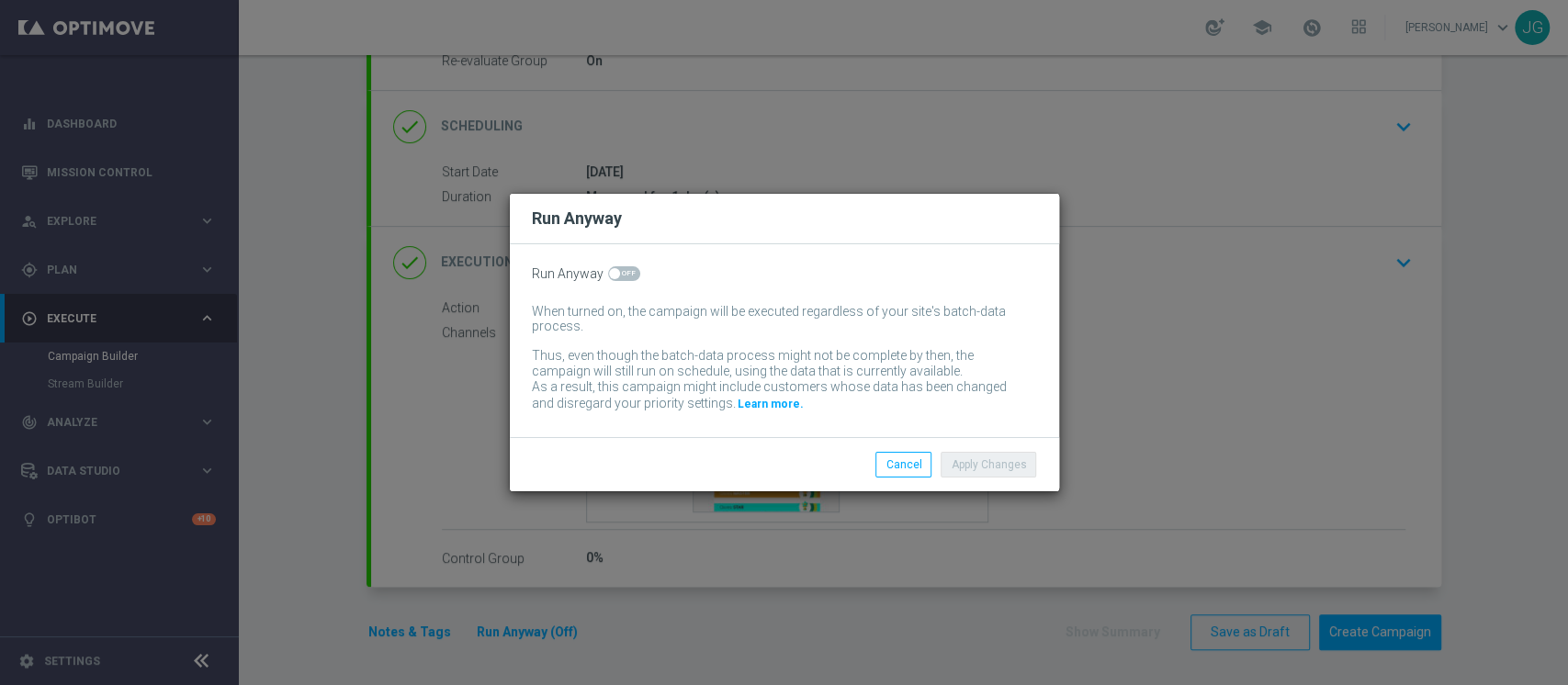
click at [625, 276] on span at bounding box center [624, 273] width 33 height 14
click at [625, 276] on input "checkbox" at bounding box center [624, 273] width 33 height 14
checkbox input "true"
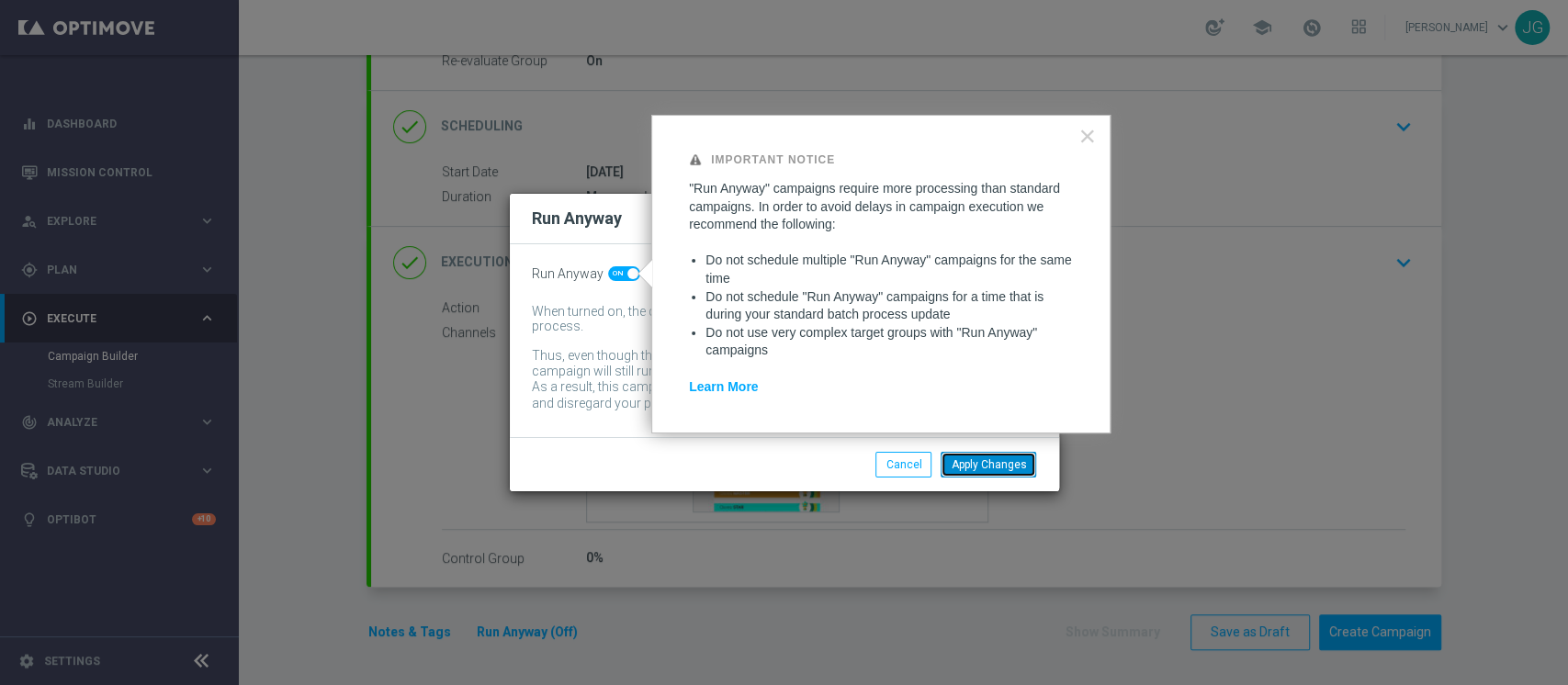
click at [1011, 468] on button "Apply Changes" at bounding box center [989, 464] width 96 height 26
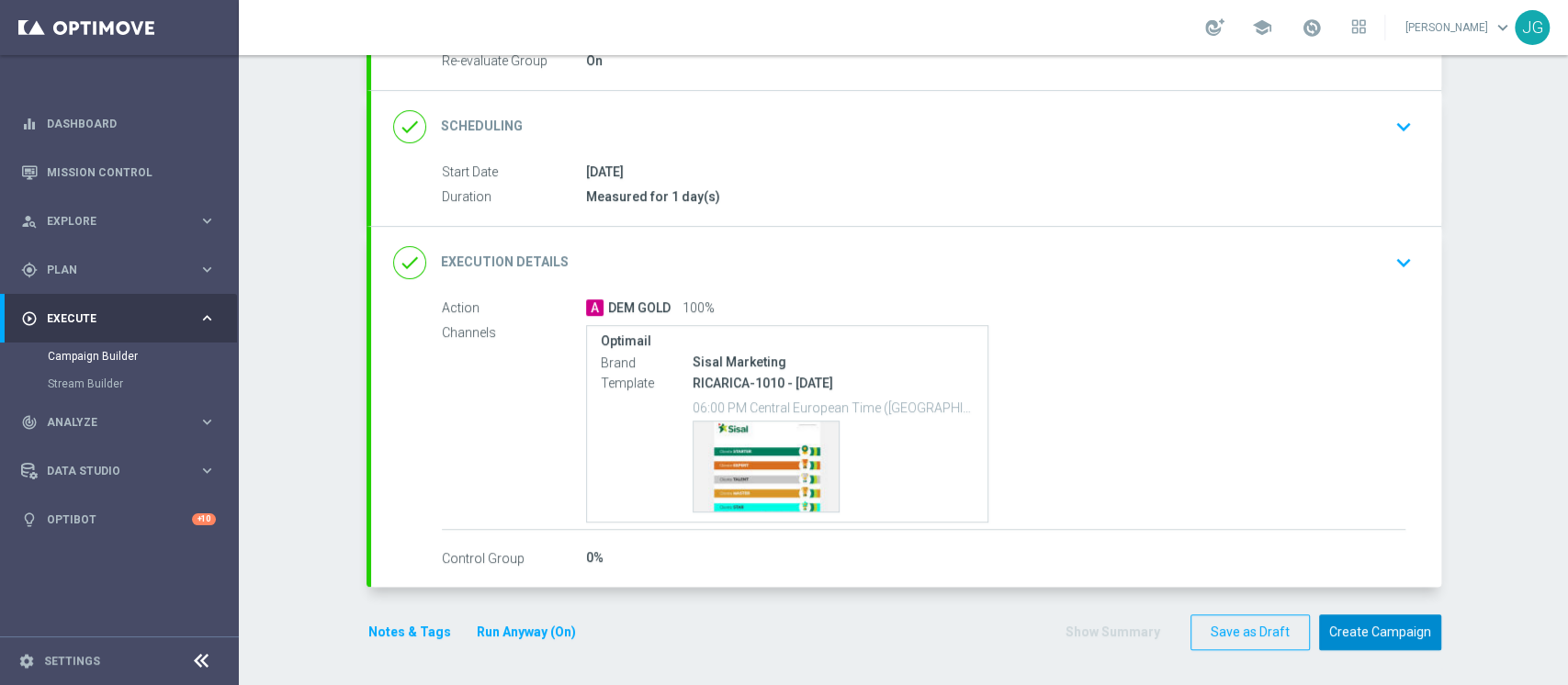
click at [1415, 643] on button "Create Campaign" at bounding box center [1380, 631] width 123 height 35
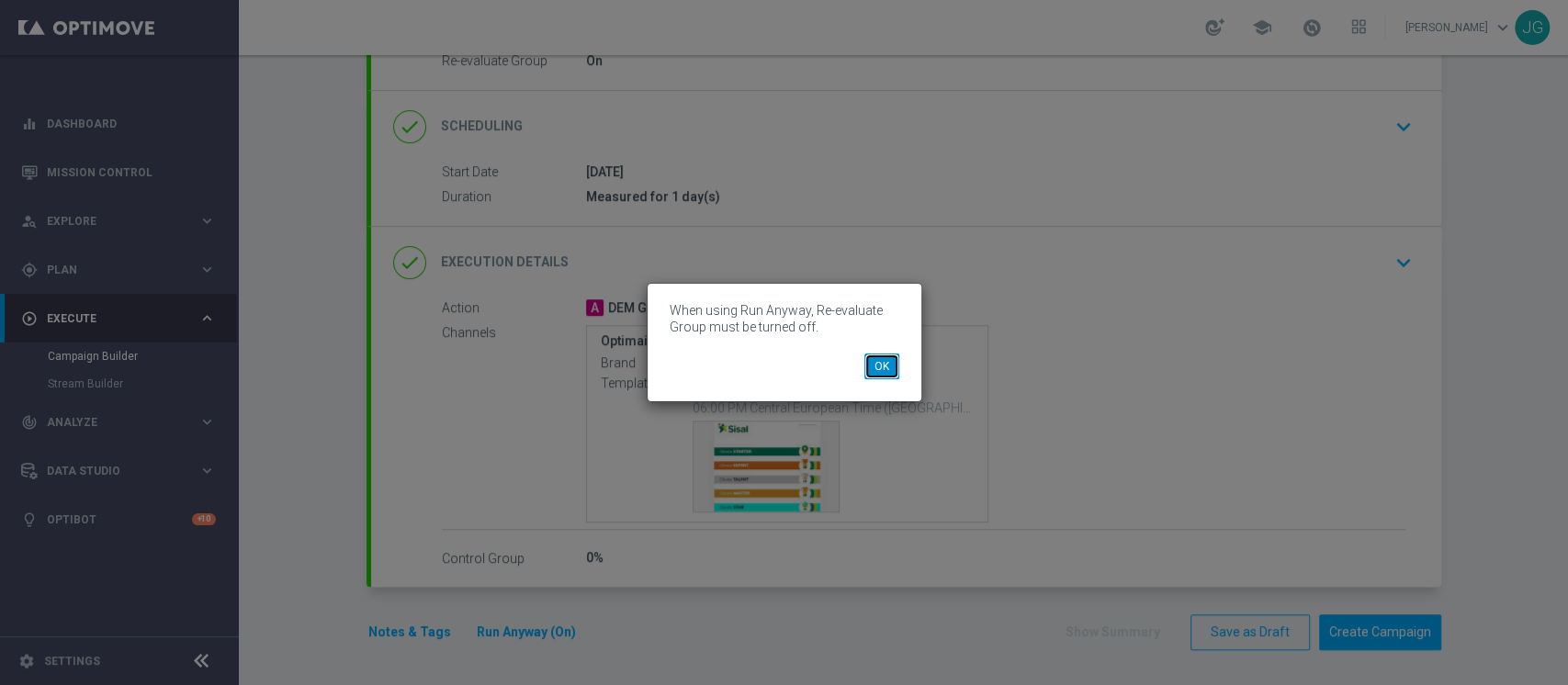
click at [889, 365] on button "OK" at bounding box center [882, 366] width 34 height 26
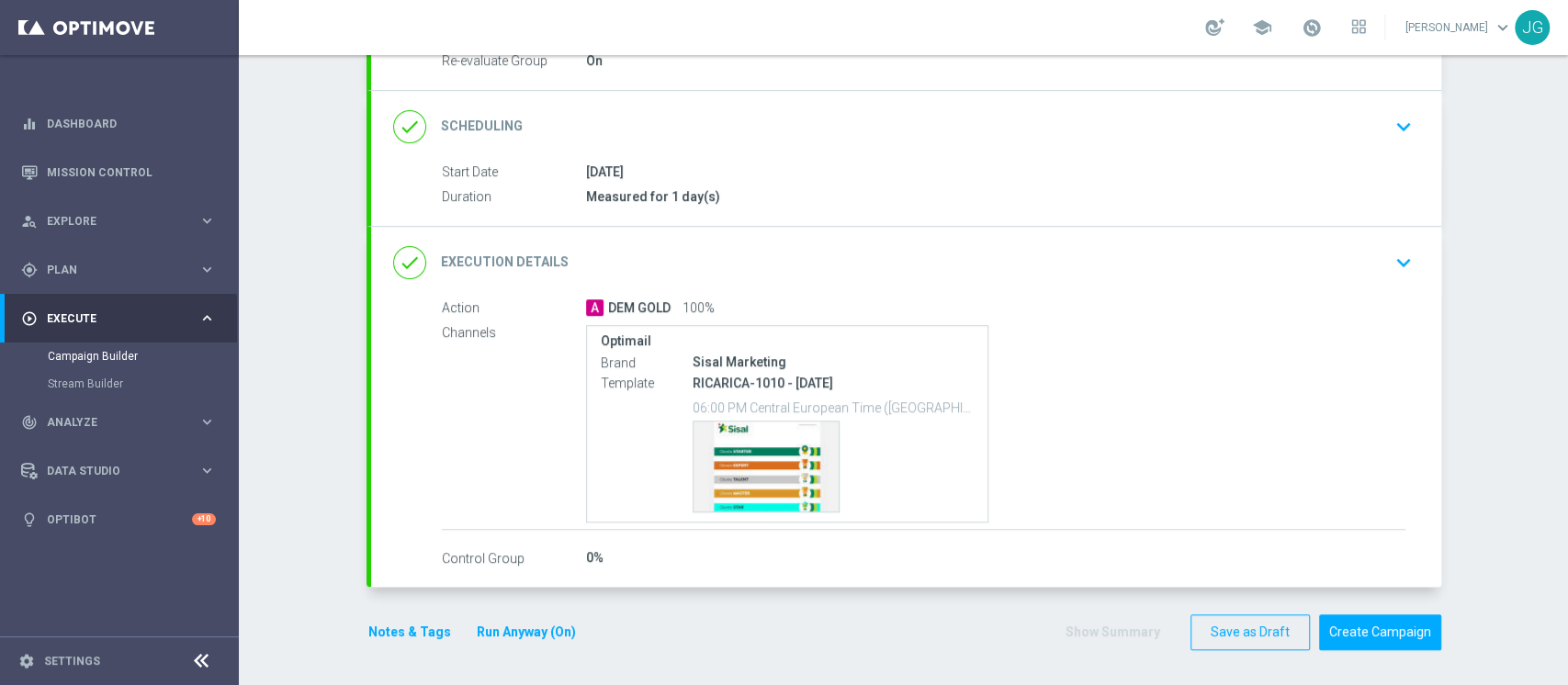
scroll to position [0, 0]
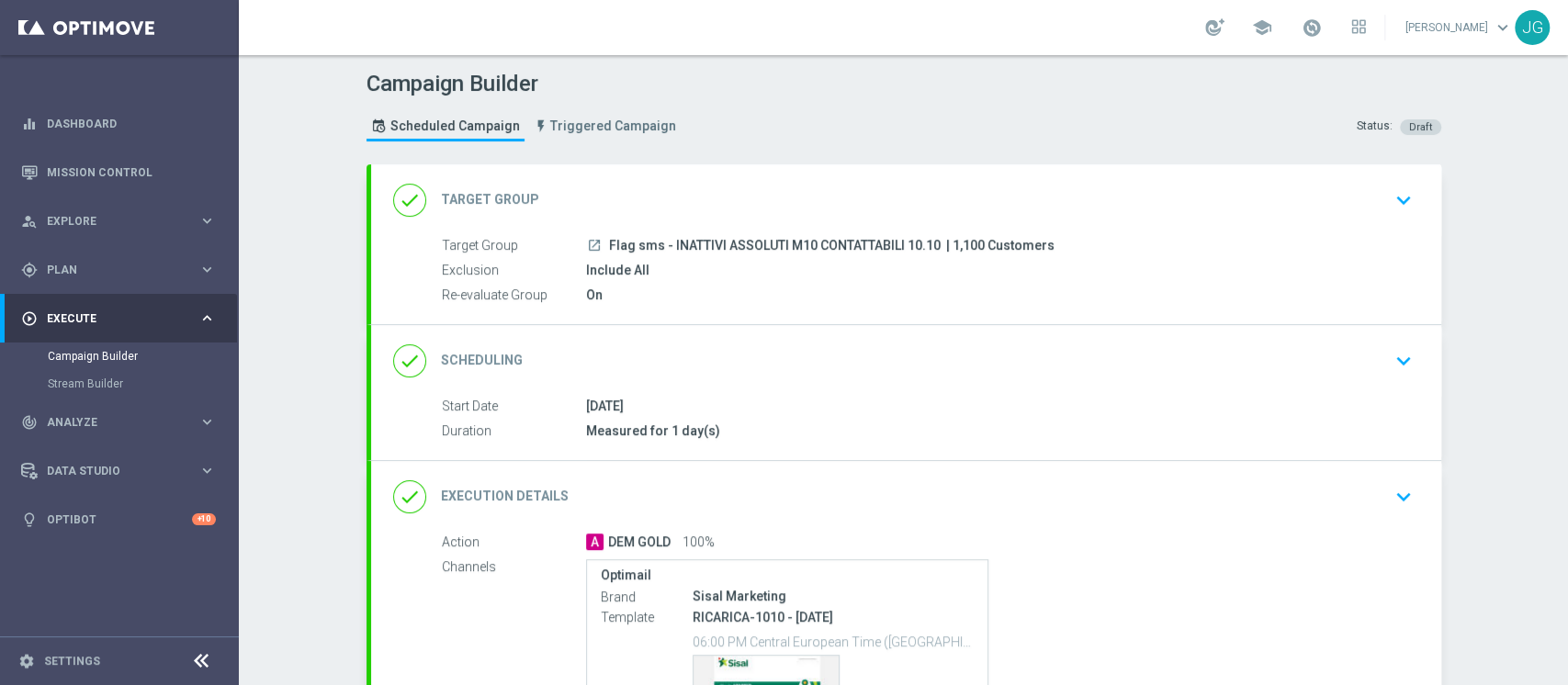
click at [688, 188] on div "done Target Group keyboard_arrow_down" at bounding box center [907, 200] width 1026 height 34
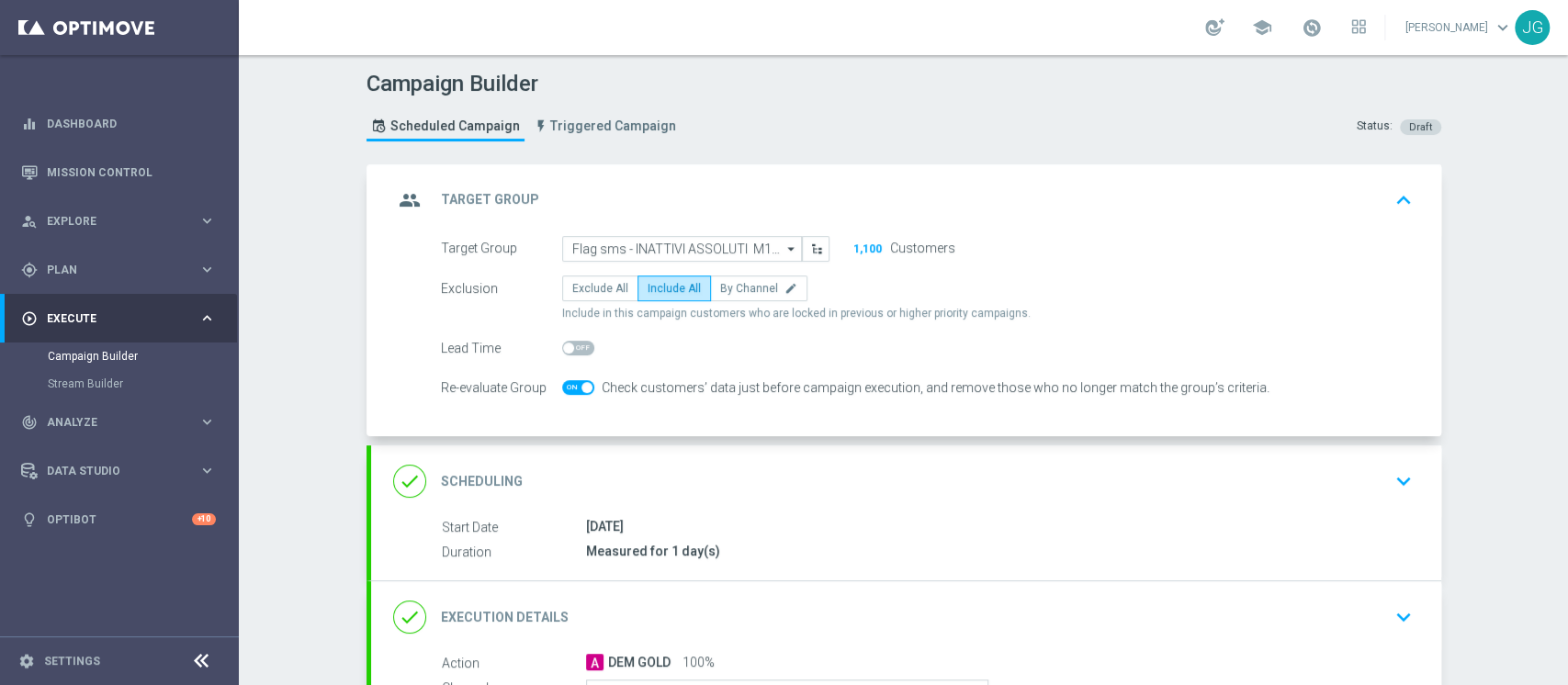
click at [564, 380] on span at bounding box center [578, 387] width 33 height 14
click at [564, 380] on input "checkbox" at bounding box center [578, 387] width 33 height 14
checkbox input "false"
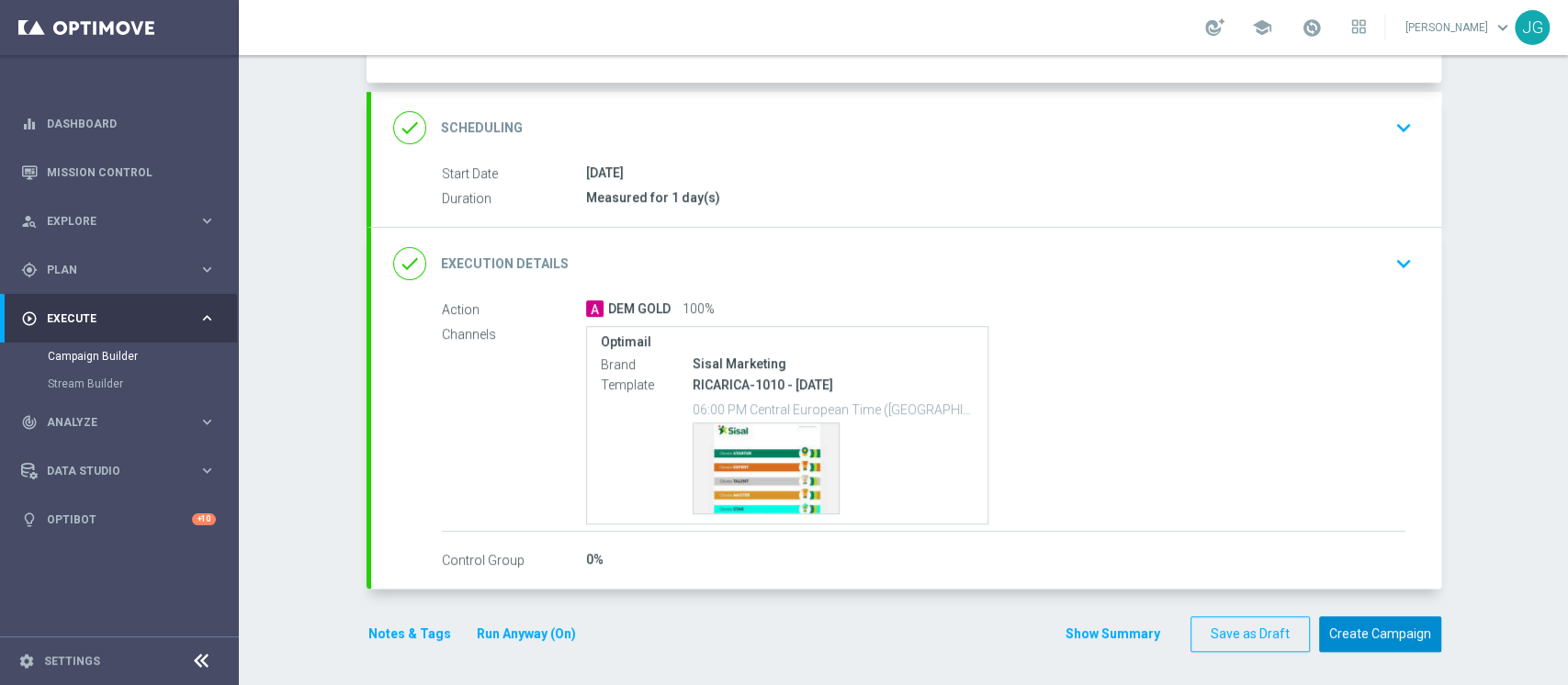
click at [1359, 636] on button "Create Campaign" at bounding box center [1380, 633] width 123 height 35
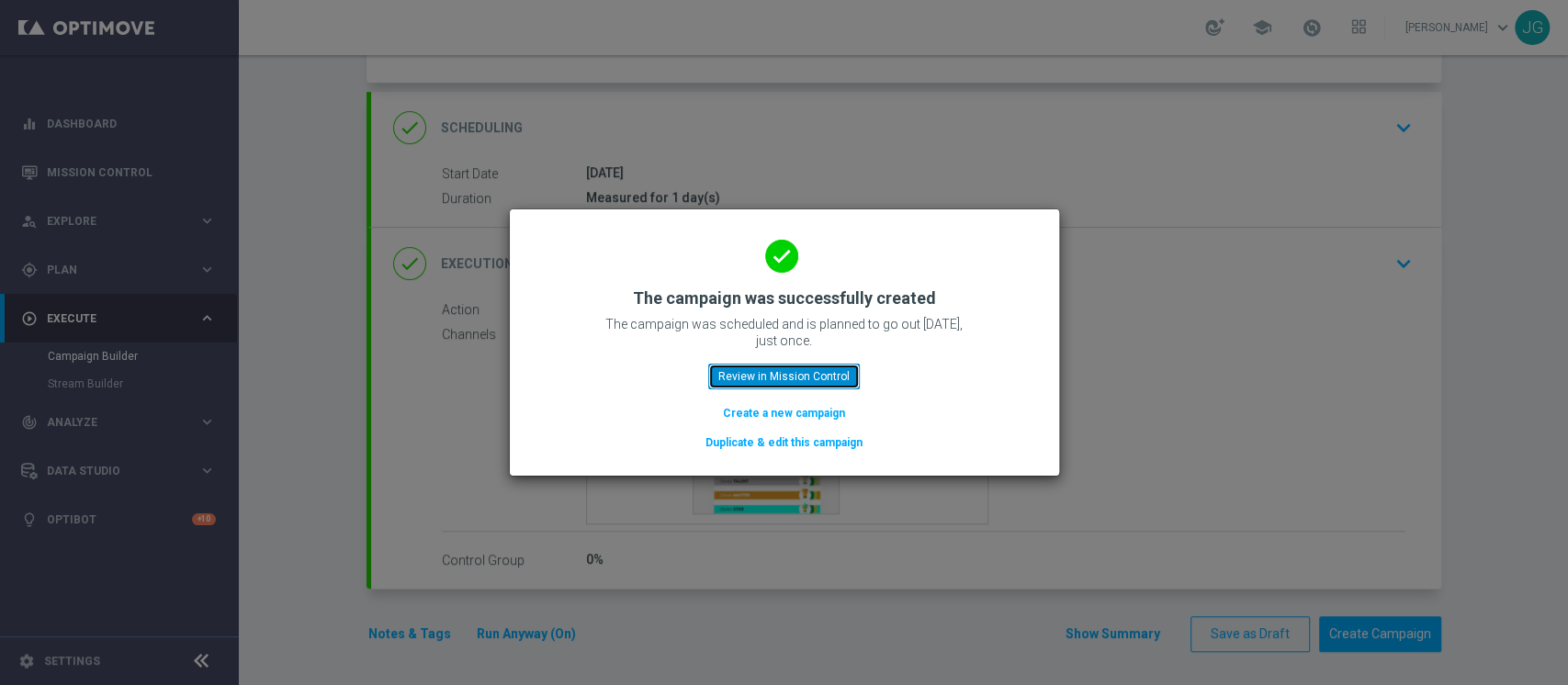
click at [812, 378] on button "Review in Mission Control" at bounding box center [784, 376] width 151 height 26
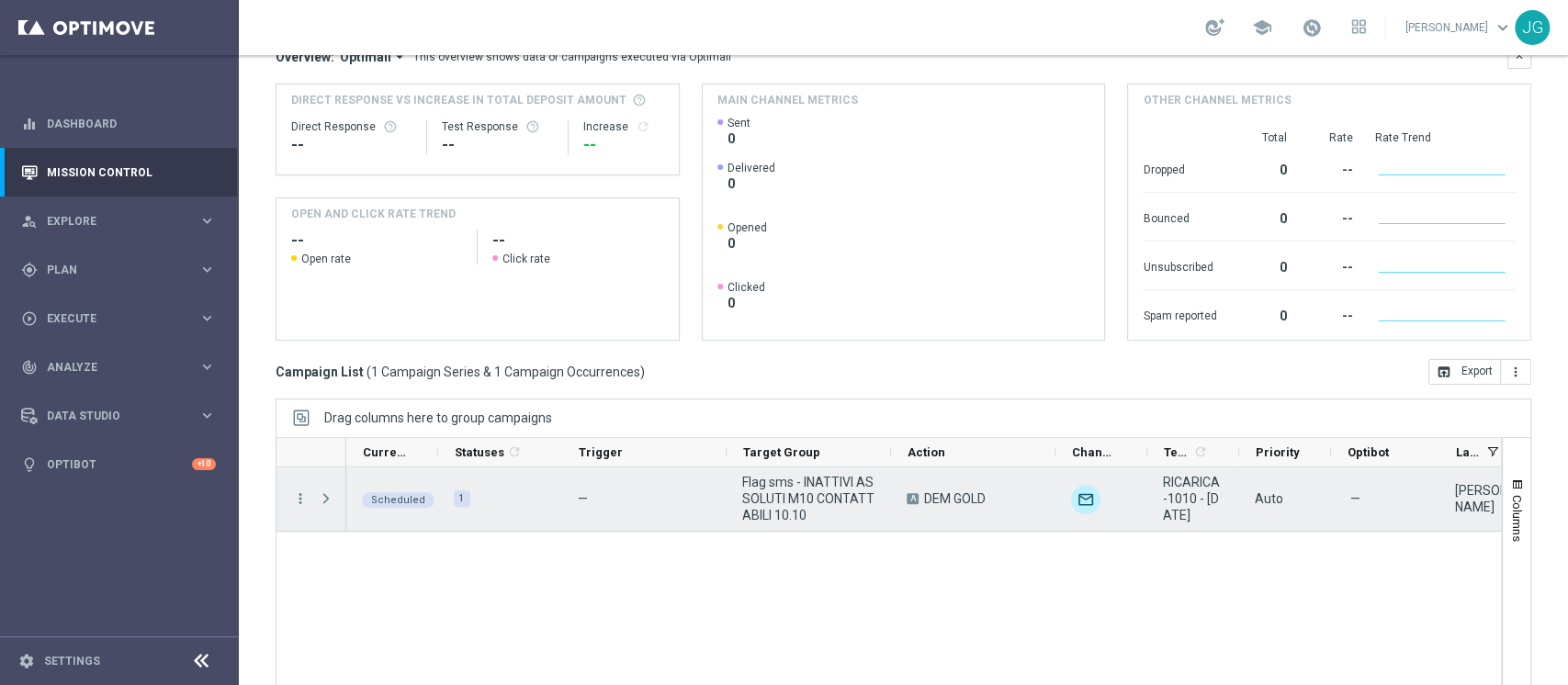
scroll to position [221, 0]
click at [420, 477] on span "play_arrow" at bounding box center [419, 481] width 12 height 12
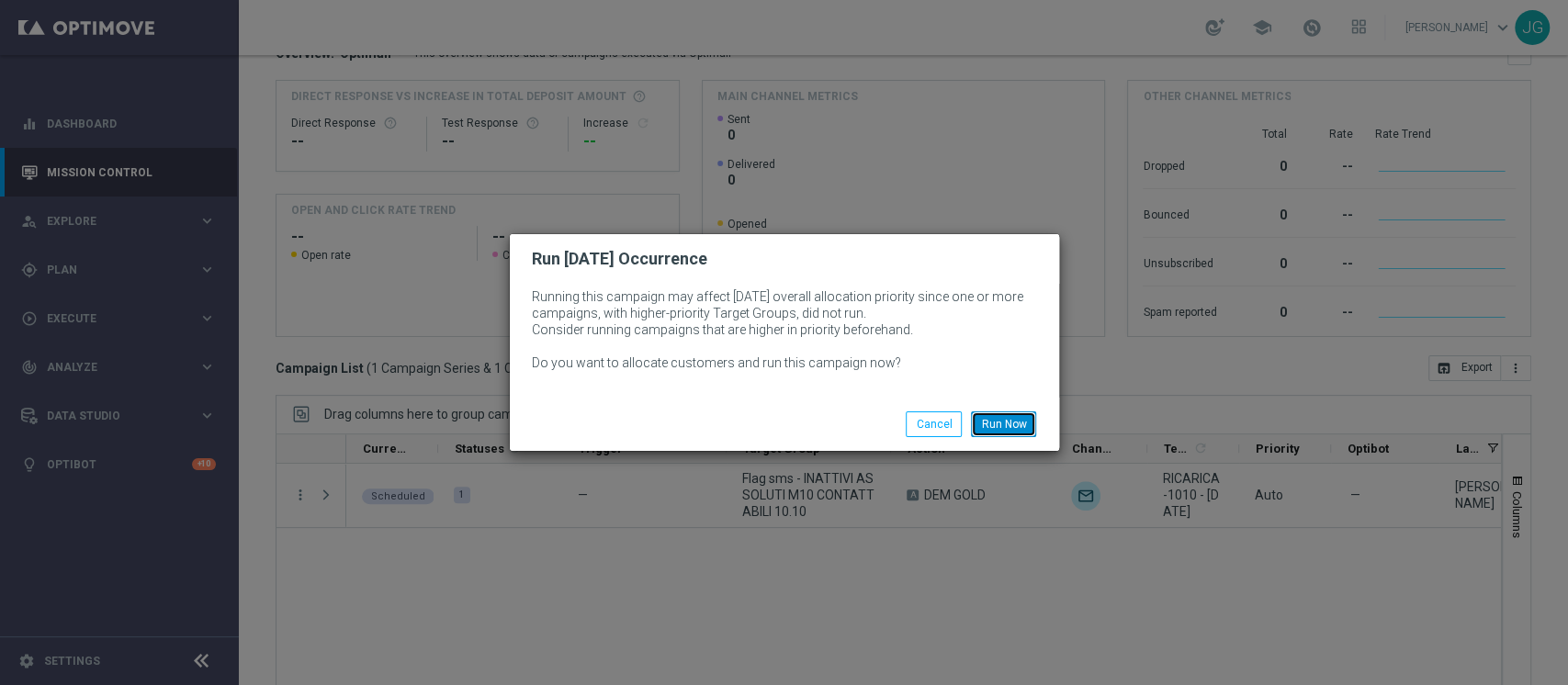
click at [1024, 419] on button "Run Now" at bounding box center [1003, 424] width 65 height 26
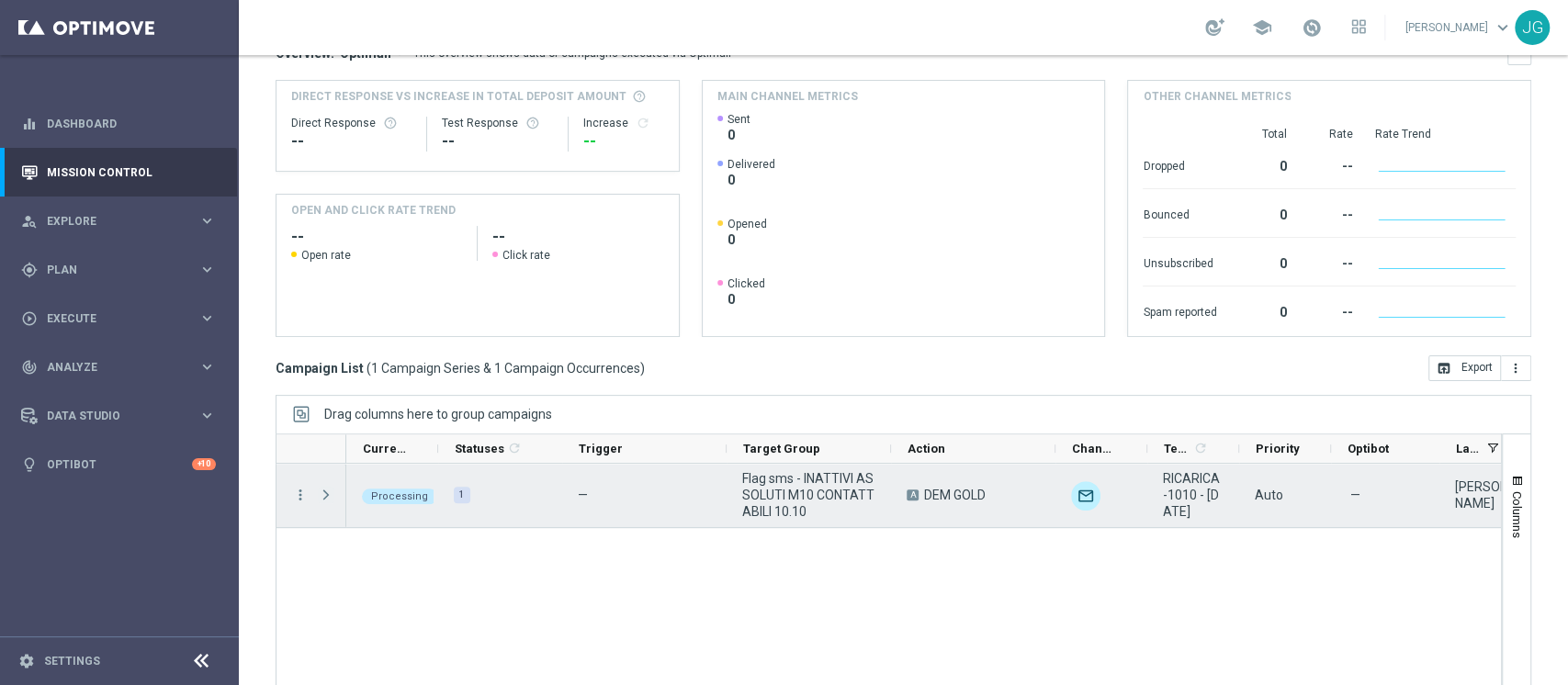
click at [327, 493] on span "Press SPACE to select this row." at bounding box center [325, 495] width 16 height 14
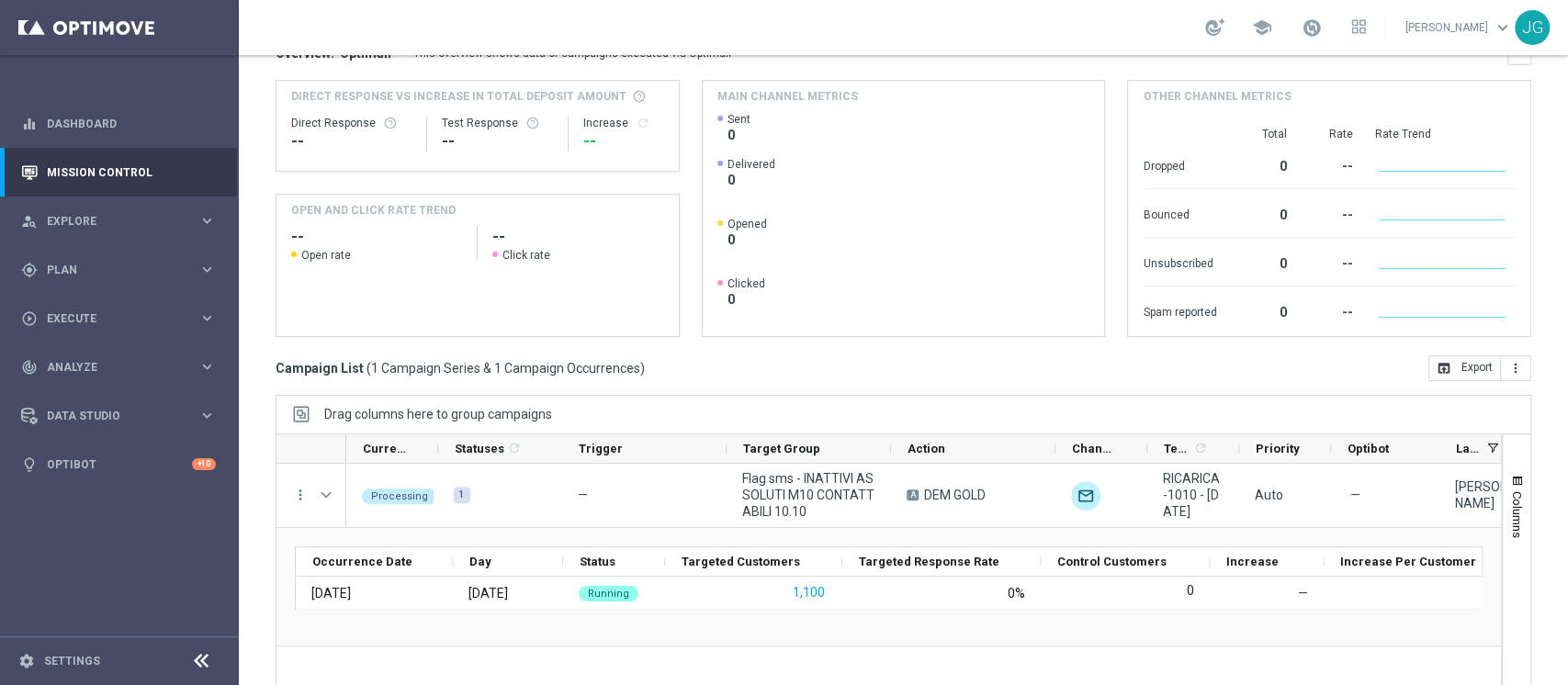
click at [816, 130] on rect at bounding box center [901, 224] width 367 height 224
